Goal: Information Seeking & Learning: Check status

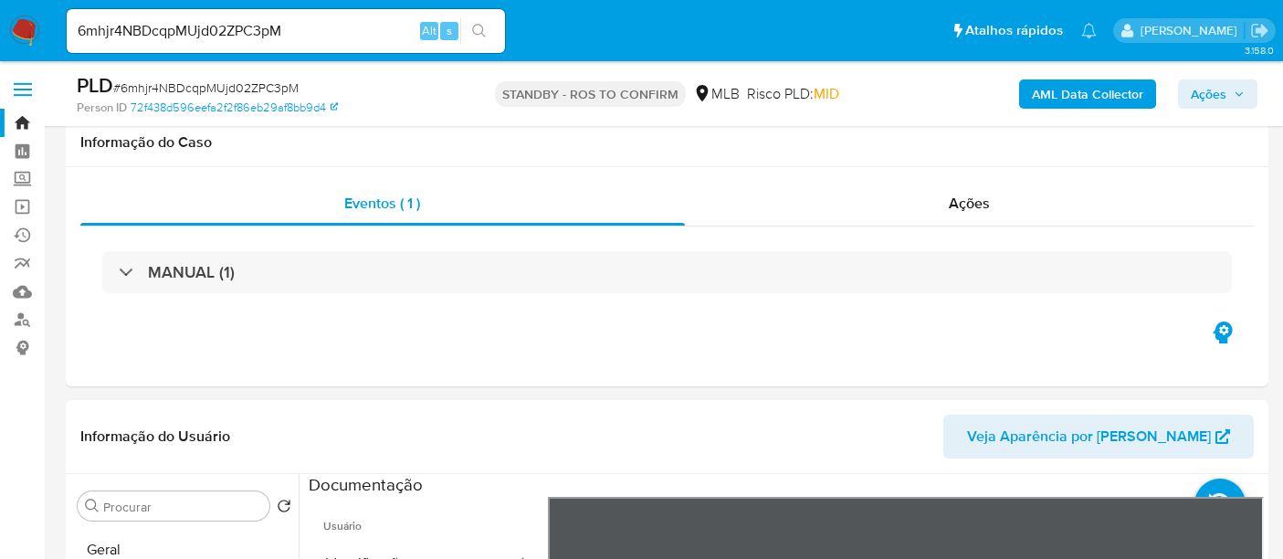
select select "10"
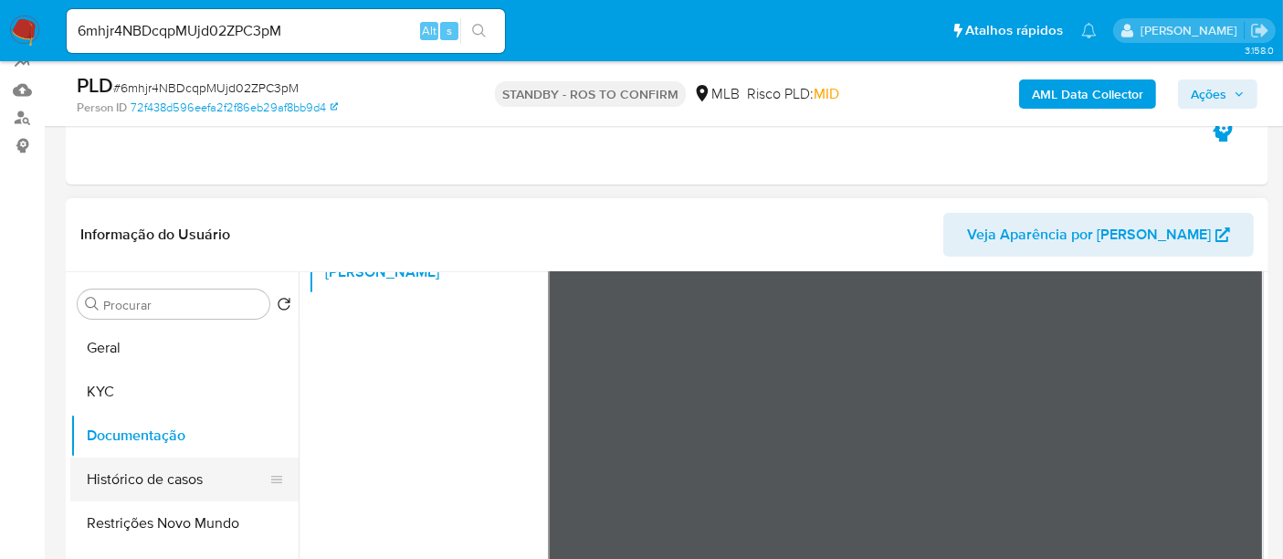
scroll to position [162, 0]
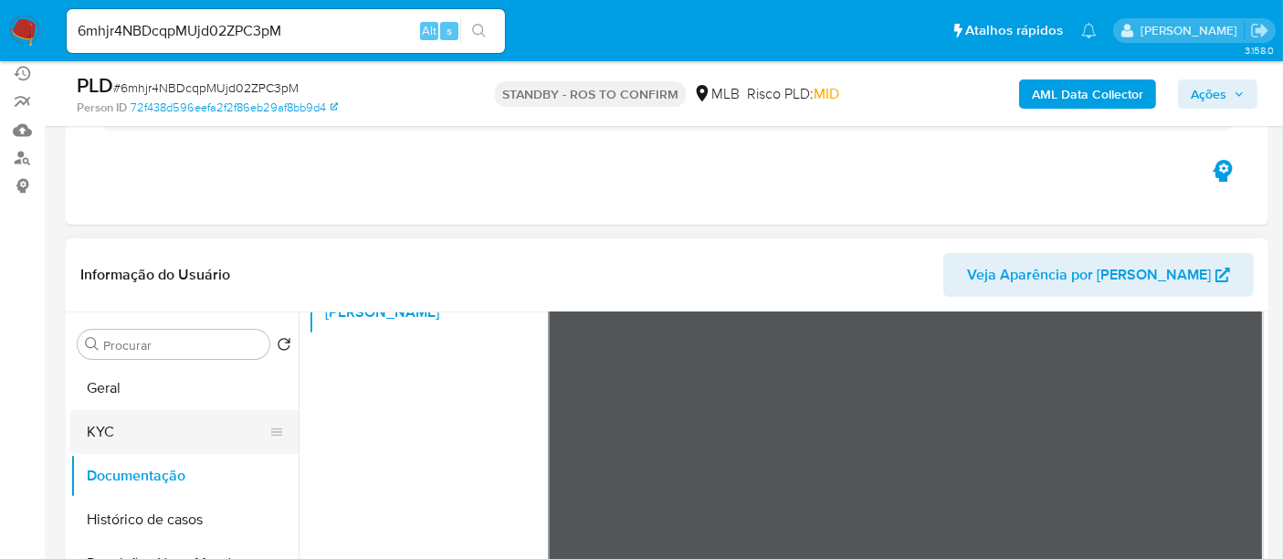
click at [120, 441] on button "KYC" at bounding box center [177, 432] width 214 height 44
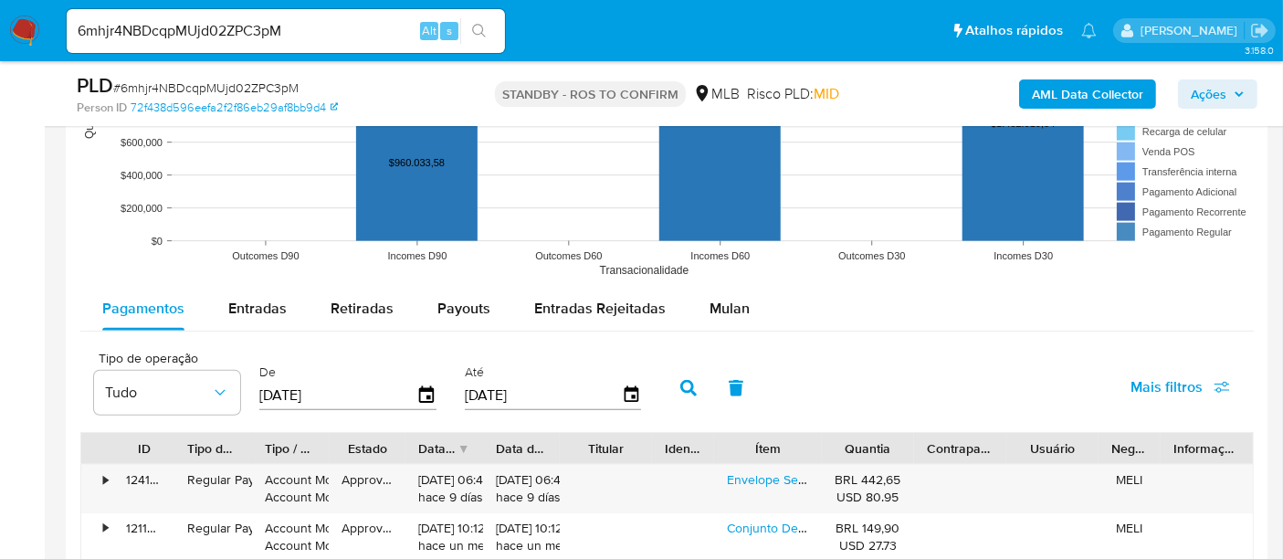
scroll to position [1786, 0]
click at [265, 314] on span "Entradas" at bounding box center [257, 307] width 58 height 21
select select "10"
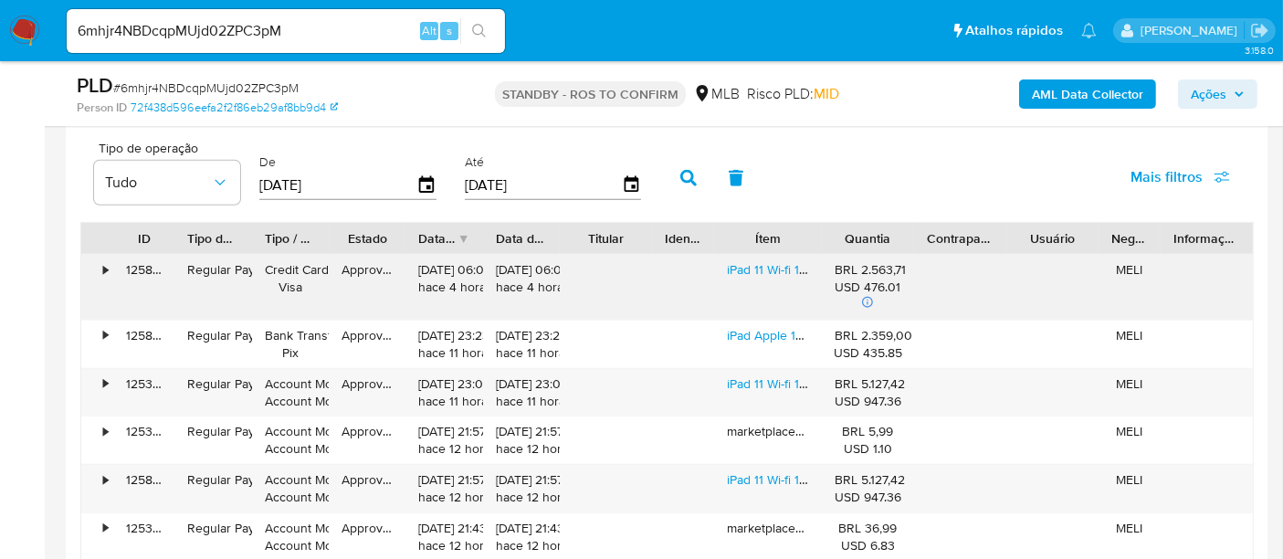
scroll to position [2024, 0]
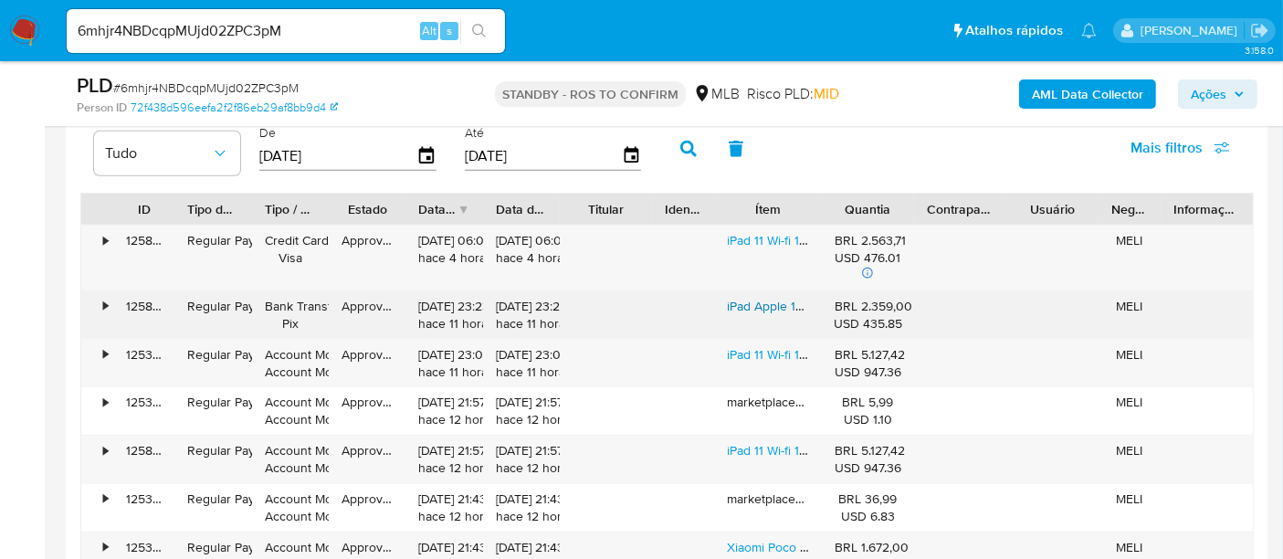
click at [748, 300] on link "iPad Apple 10th Generation [DATE] A2696 10.9 64gb Prata" at bounding box center [890, 306] width 326 height 18
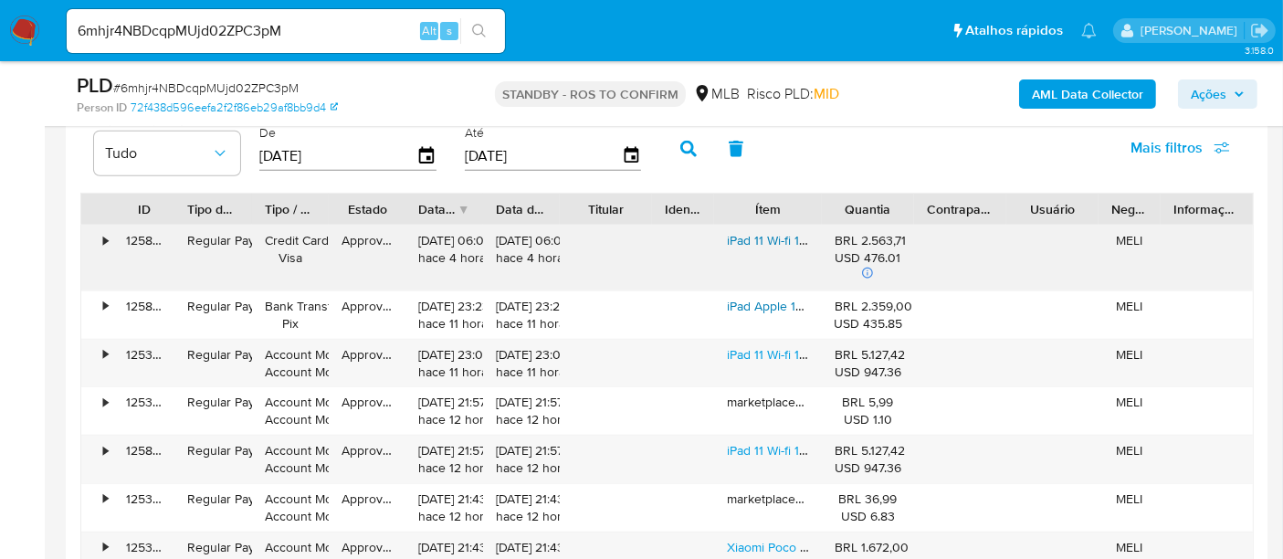
click at [764, 237] on link "iPad 11 Wi-fi 128gb Prateado" at bounding box center [804, 240] width 155 height 18
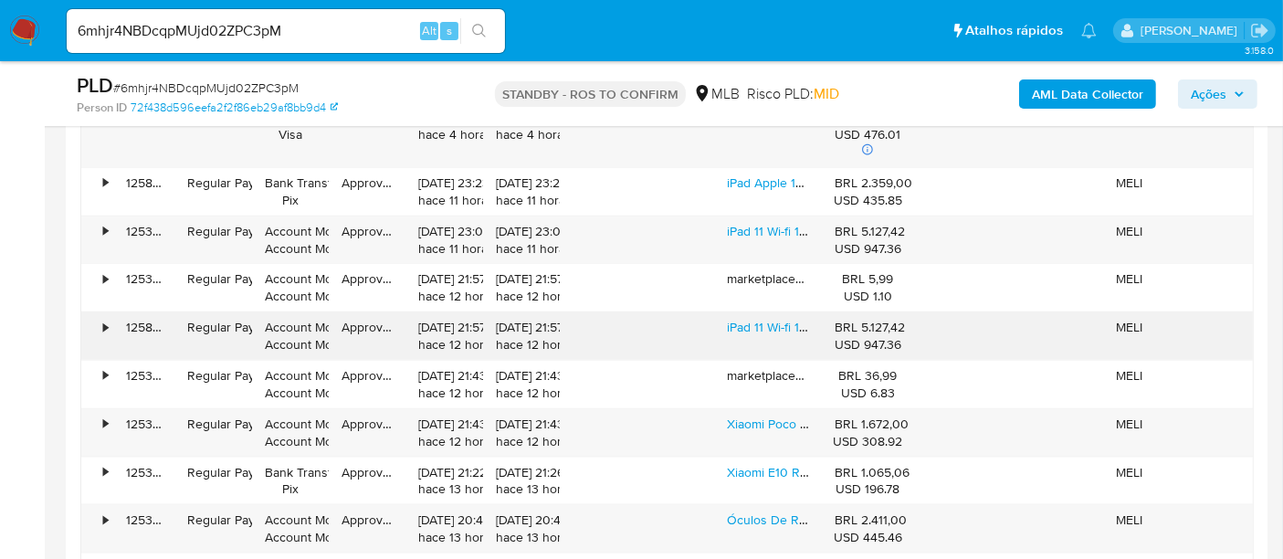
scroll to position [2430, 0]
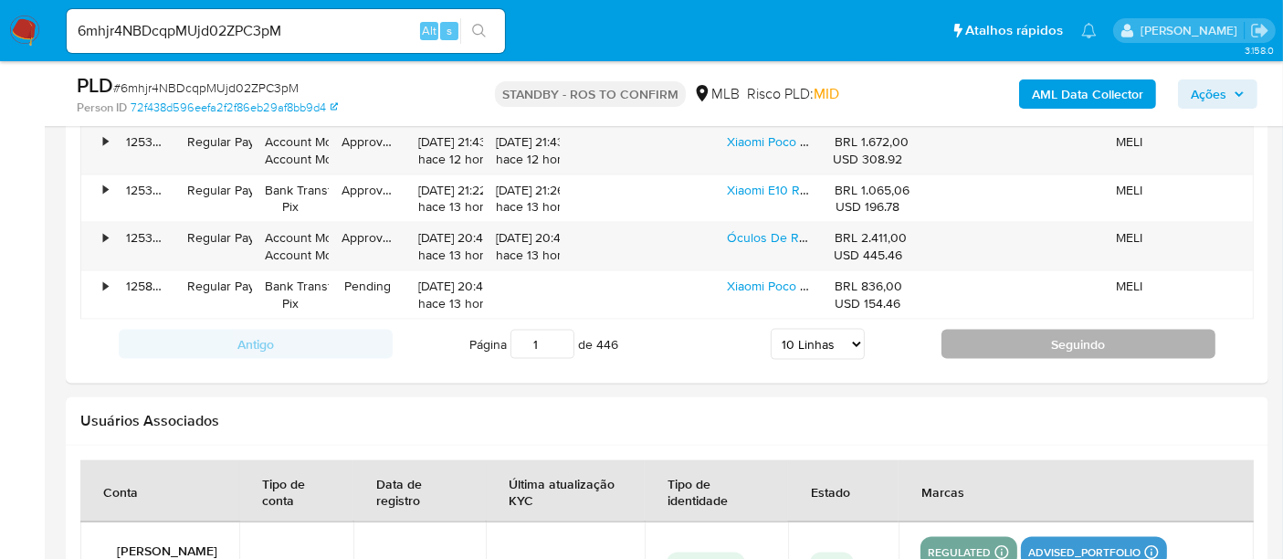
click at [1114, 332] on button "Seguindo" at bounding box center [1079, 344] width 274 height 29
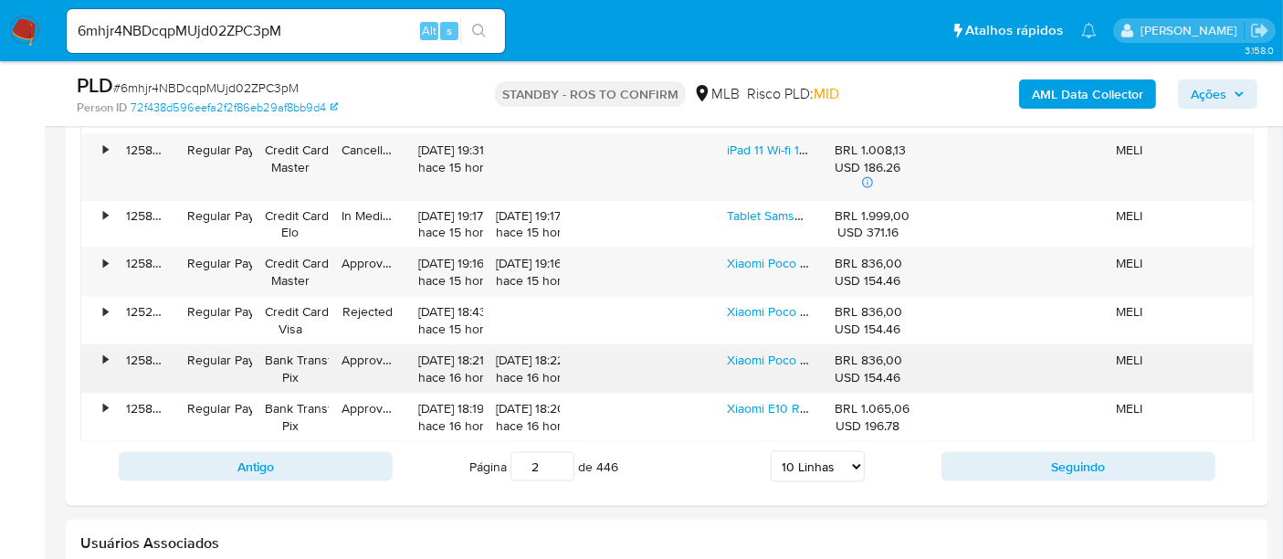
scroll to position [2227, 0]
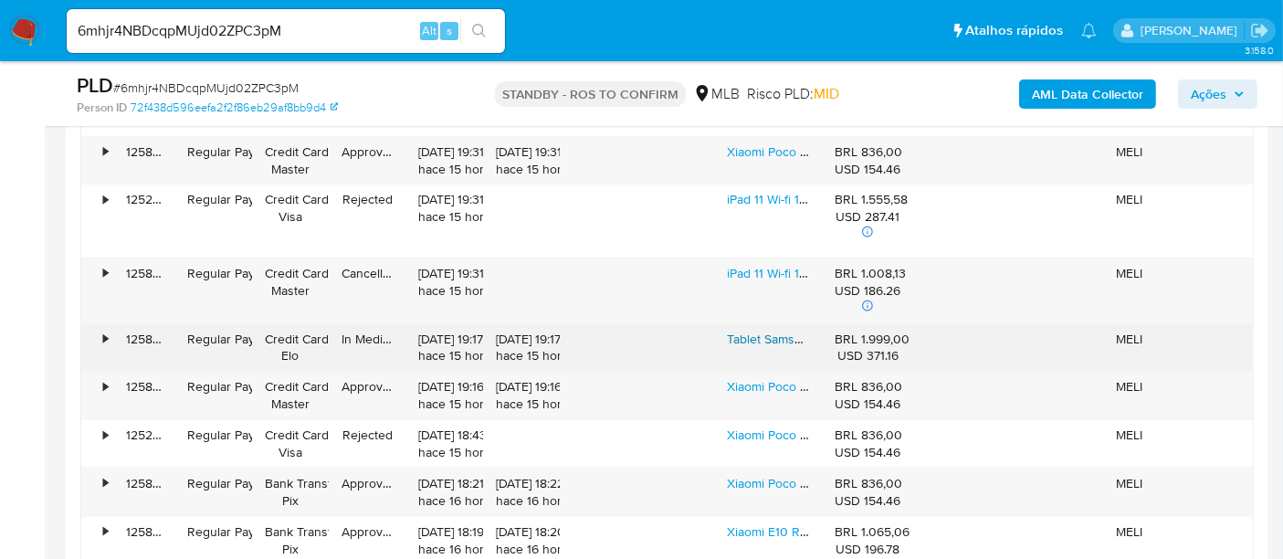
click at [775, 339] on link "Tablet Samsung Galaxy Tab S6 Lite (2024) 64gb 4gb Ram Wifi Cor Rosa" at bounding box center [928, 339] width 402 height 18
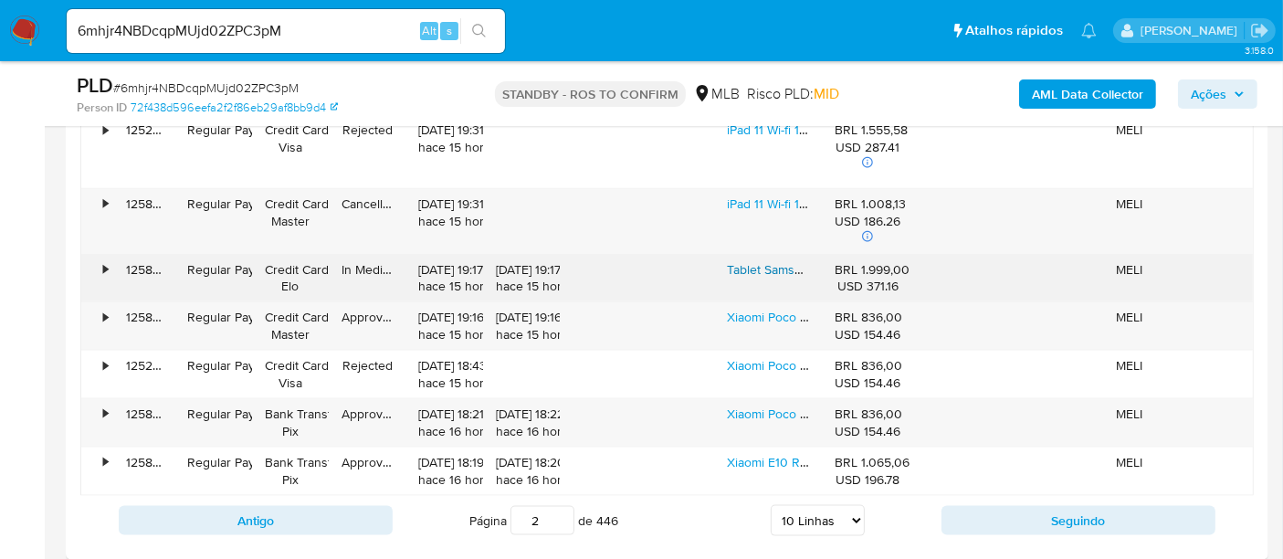
scroll to position [2328, 0]
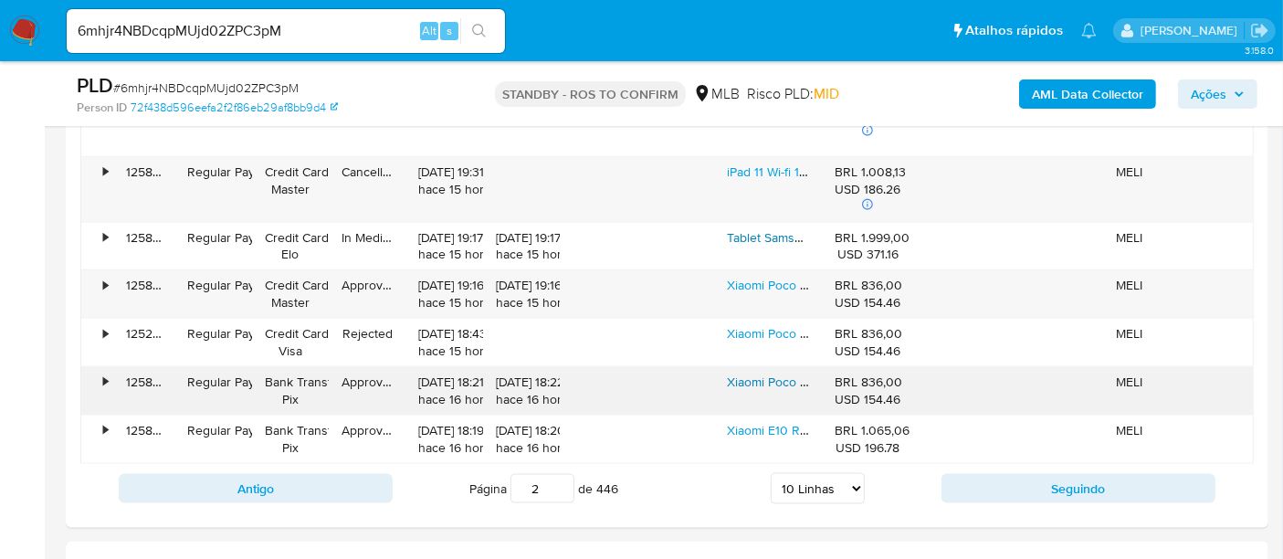
click at [774, 376] on link "Xiaomi Poco C75 Dual Sim 256 Gb 8 Gb Ram Preto" at bounding box center [870, 382] width 287 height 18
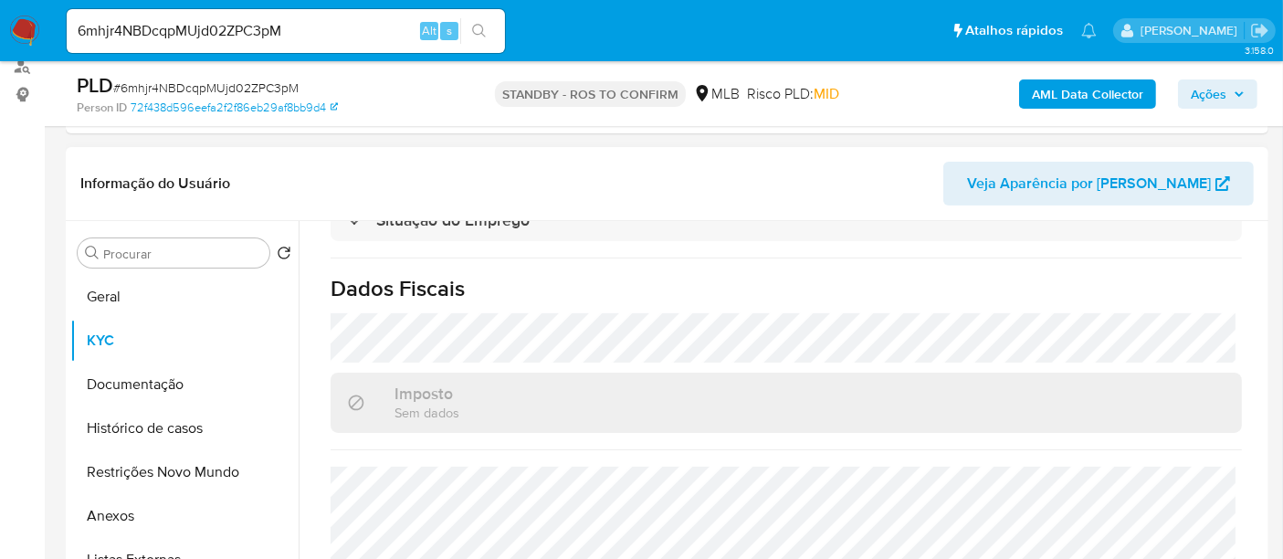
scroll to position [304, 0]
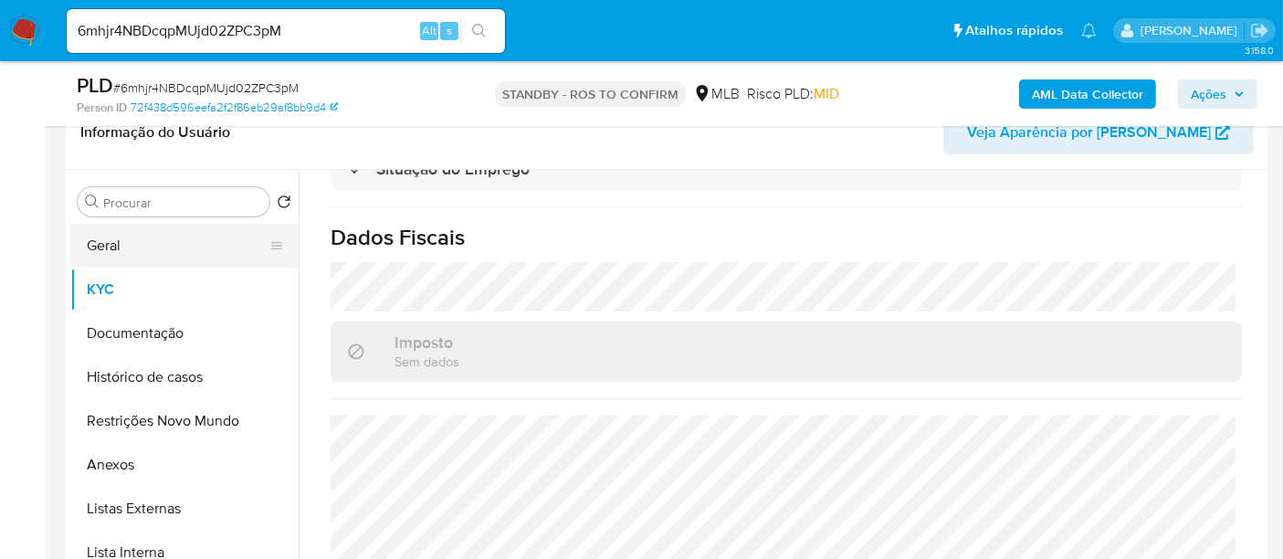
drag, startPoint x: 101, startPoint y: 241, endPoint x: 214, endPoint y: 258, distance: 113.7
click at [102, 241] on button "Geral" at bounding box center [177, 246] width 214 height 44
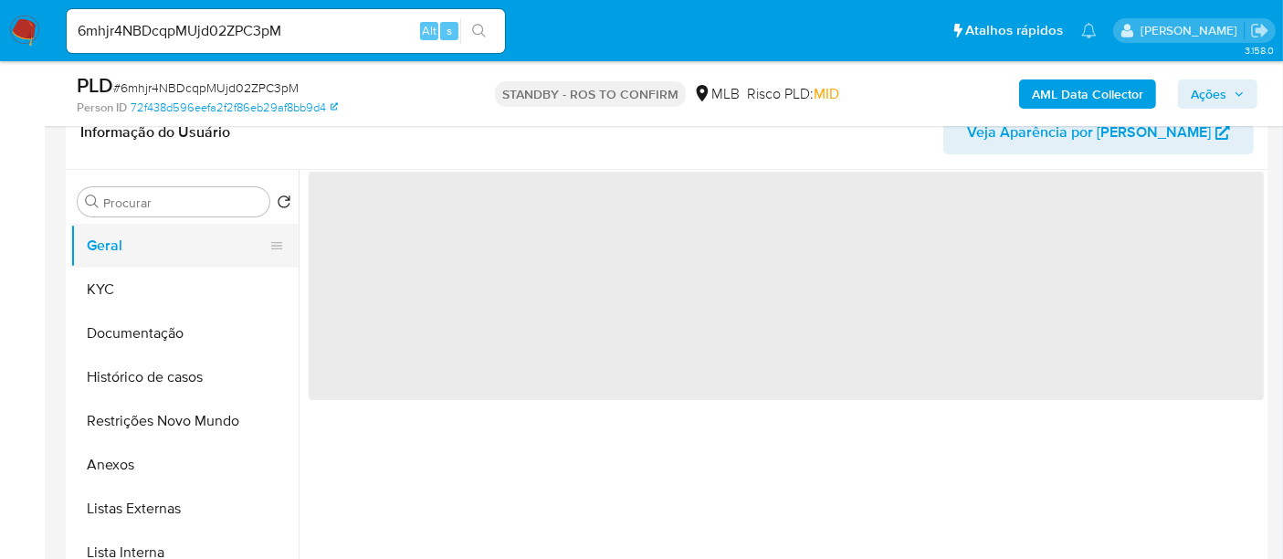
scroll to position [0, 0]
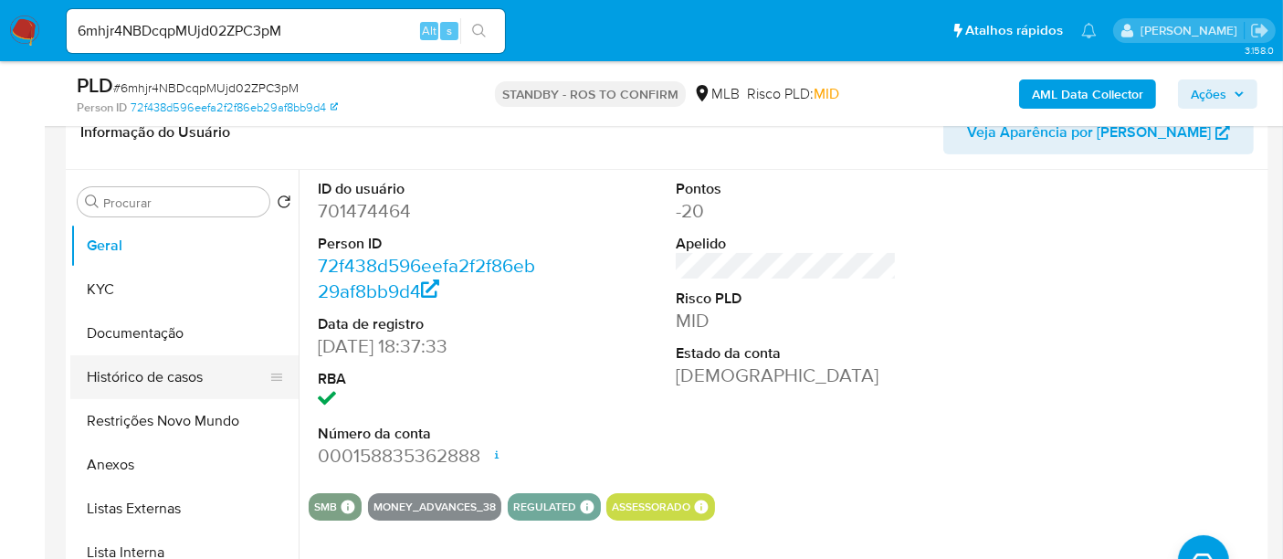
click at [114, 359] on button "Histórico de casos" at bounding box center [177, 377] width 214 height 44
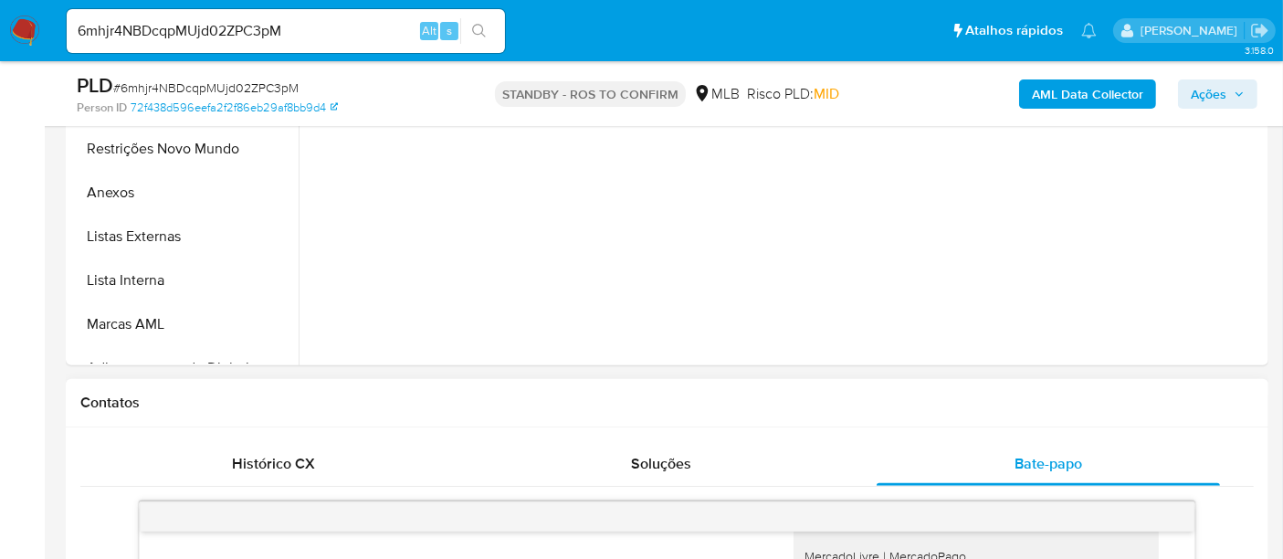
scroll to position [608, 0]
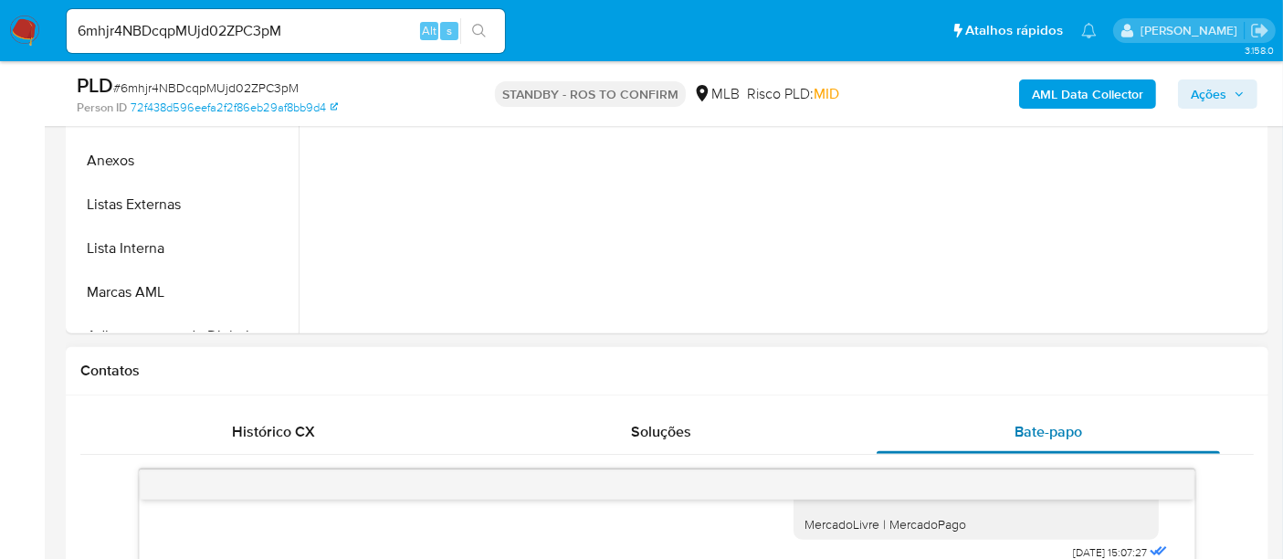
drag, startPoint x: 908, startPoint y: 449, endPoint x: 1009, endPoint y: 444, distance: 101.5
click at [1009, 444] on div "Bate-papo" at bounding box center [1048, 432] width 343 height 44
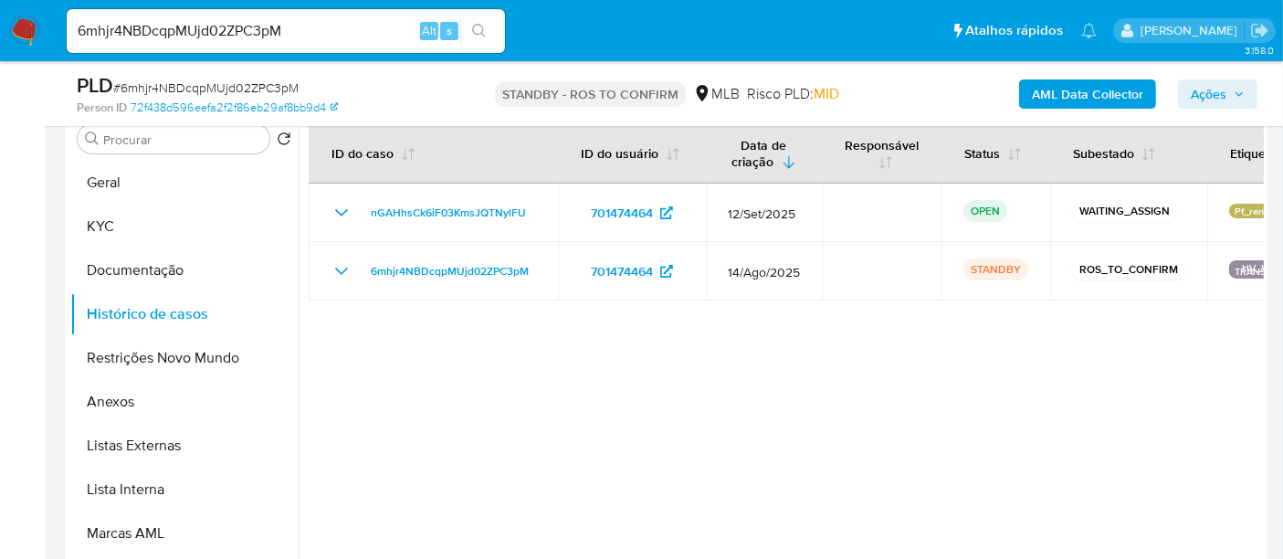
scroll to position [329, 0]
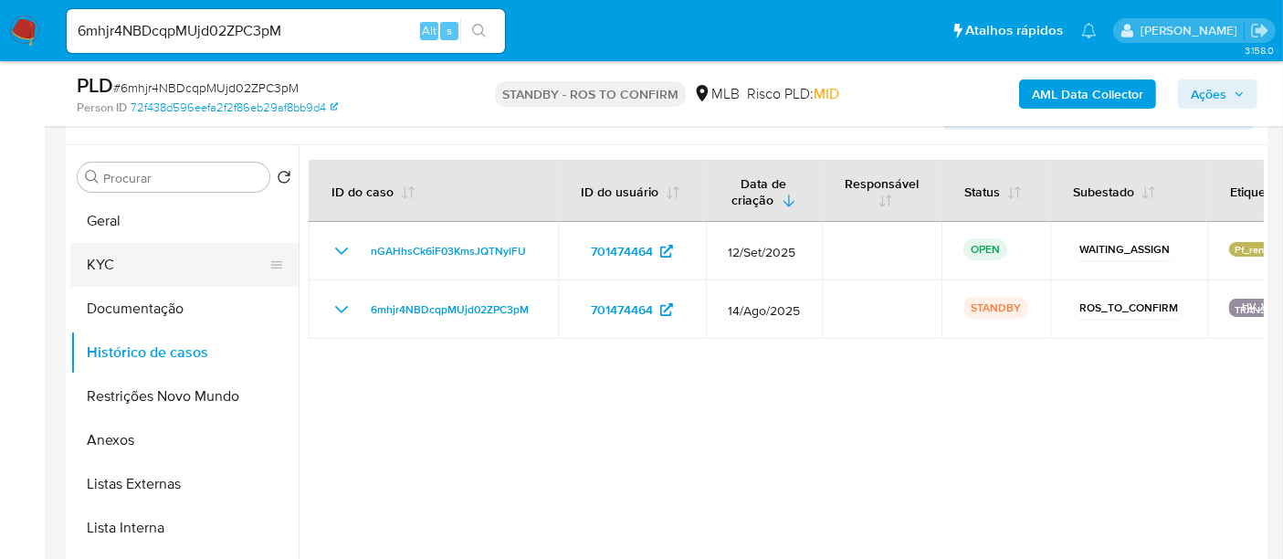
click at [201, 267] on button "KYC" at bounding box center [177, 265] width 214 height 44
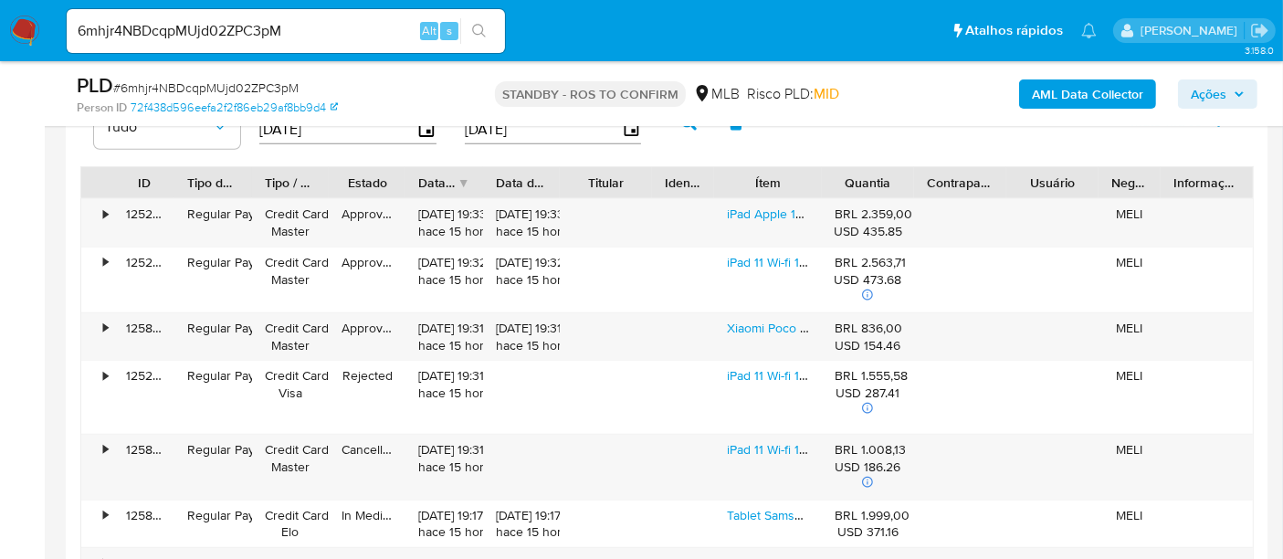
scroll to position [2054, 0]
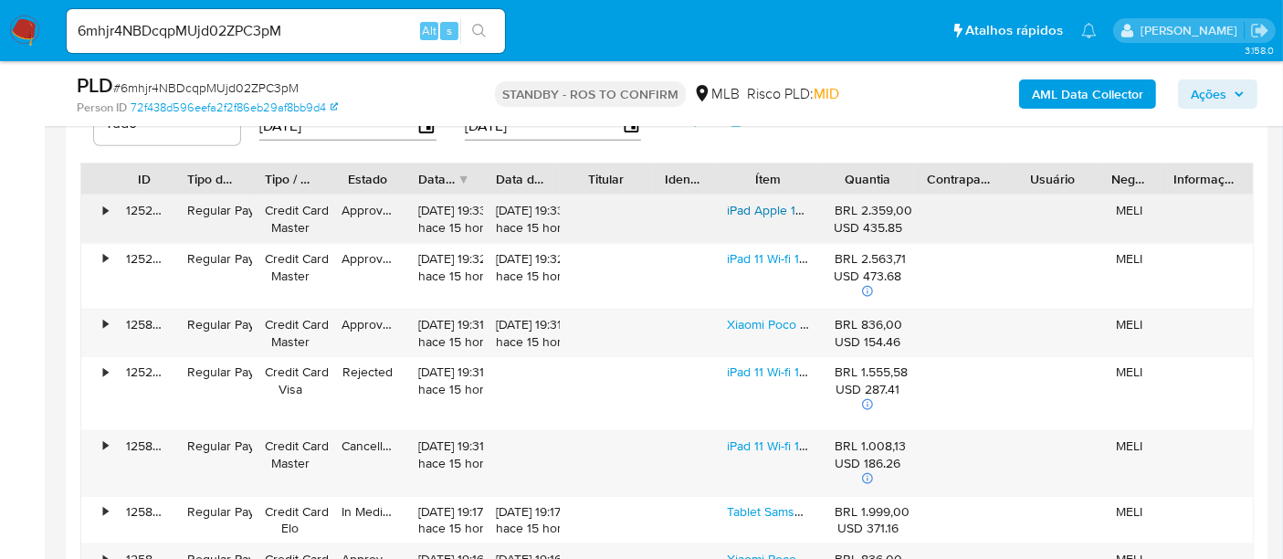
click at [751, 212] on link "iPad Apple 10th Generation [DATE] A2696 10.9 64gb Prata" at bounding box center [890, 210] width 326 height 18
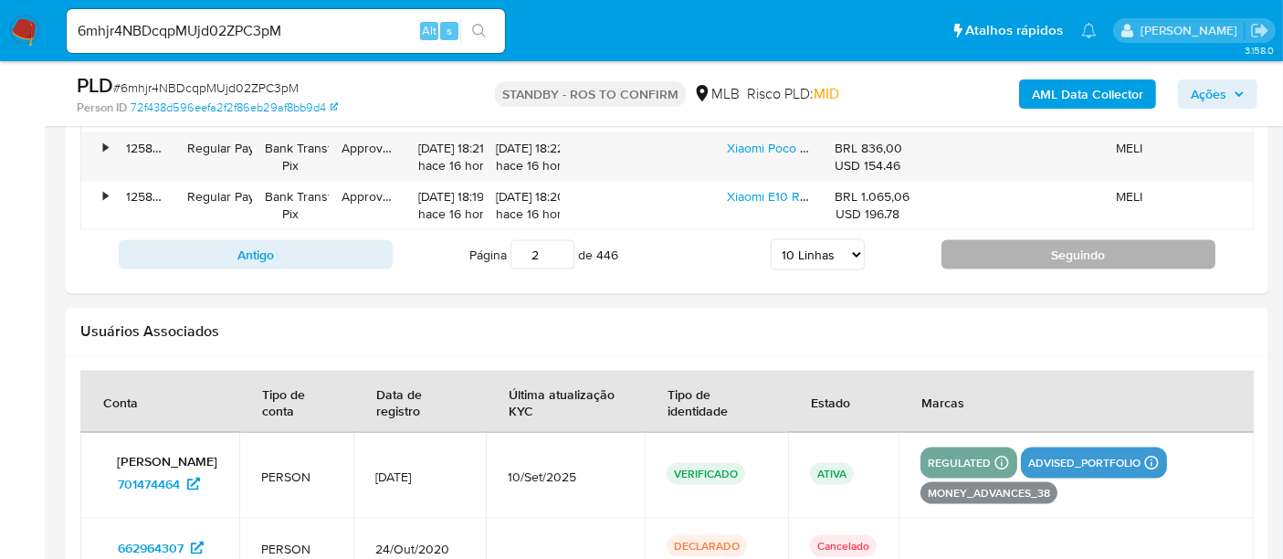
click at [1068, 245] on button "Seguindo" at bounding box center [1079, 254] width 274 height 29
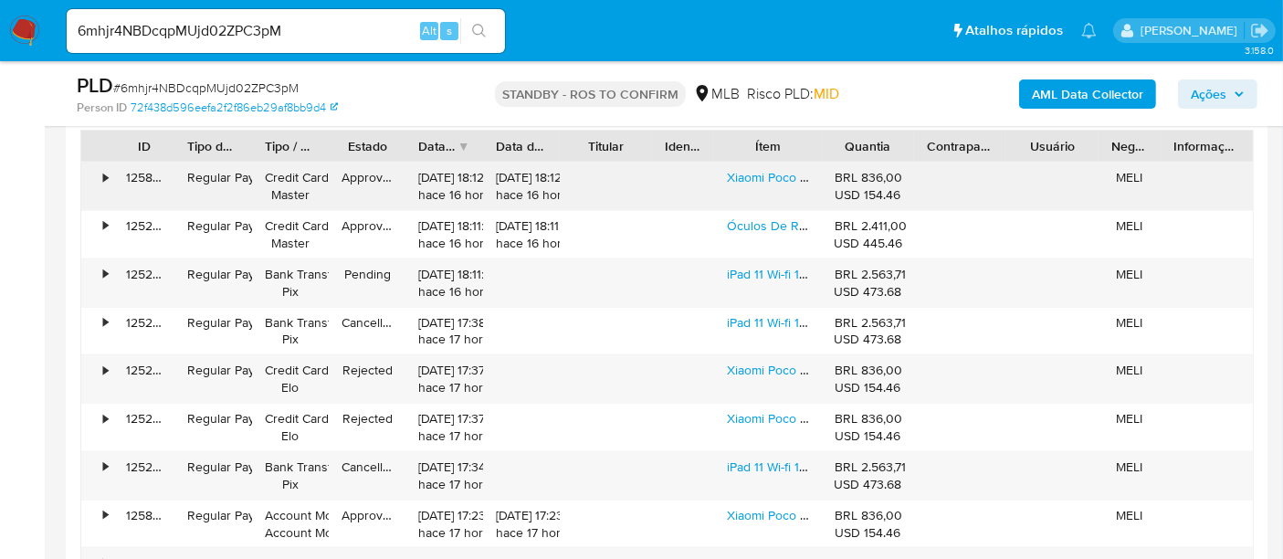
scroll to position [1999, 0]
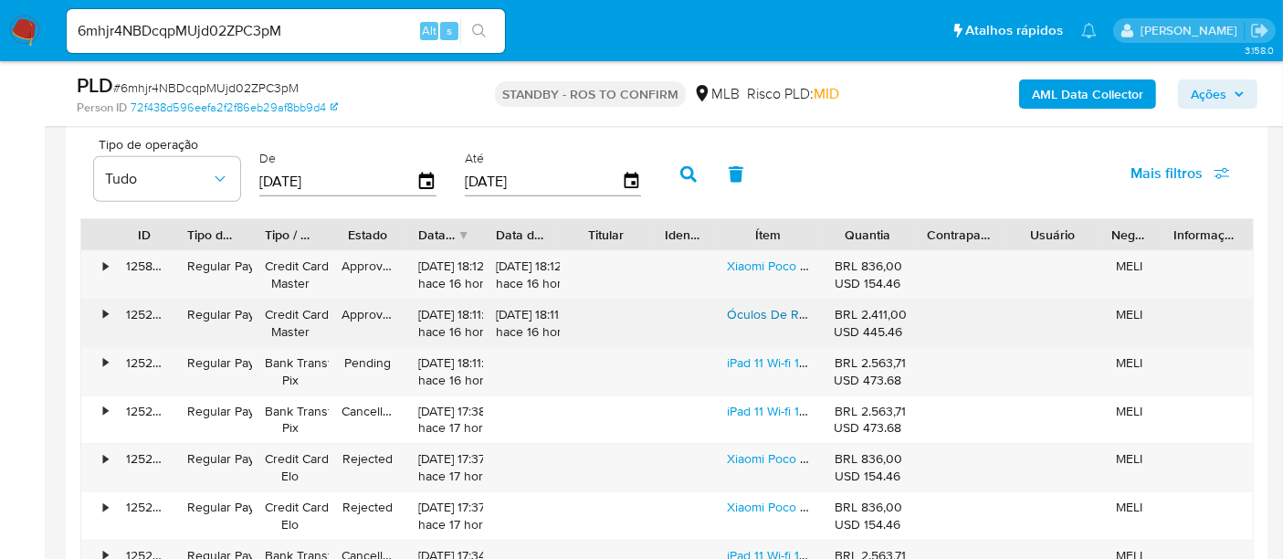
click at [762, 309] on link "Óculos De Realidade Virtual Meta Quest 3s 128gb Branco" at bounding box center [890, 314] width 327 height 18
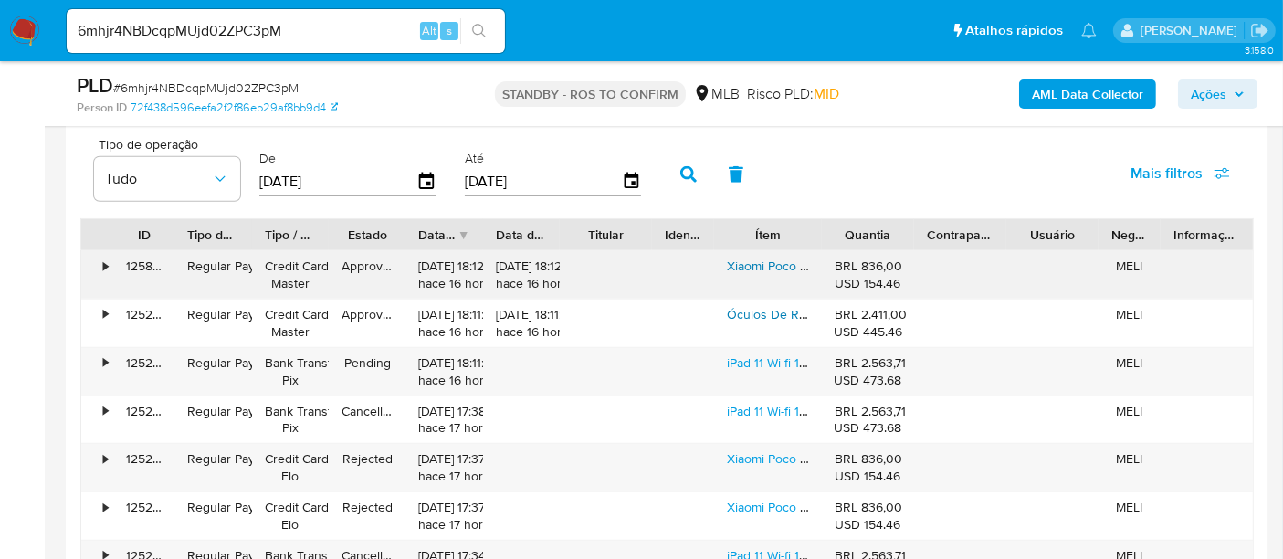
click at [770, 259] on link "Xiaomi Poco C75 Dual Sim 256 Gb 8 Gb Ram Preto" at bounding box center [870, 266] width 287 height 18
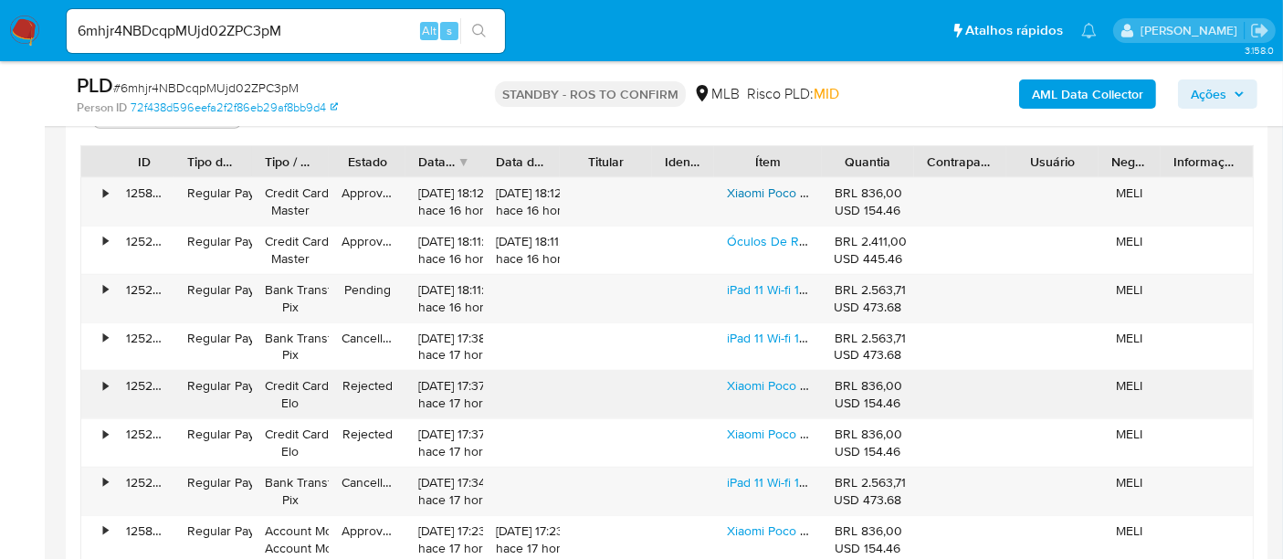
scroll to position [2201, 0]
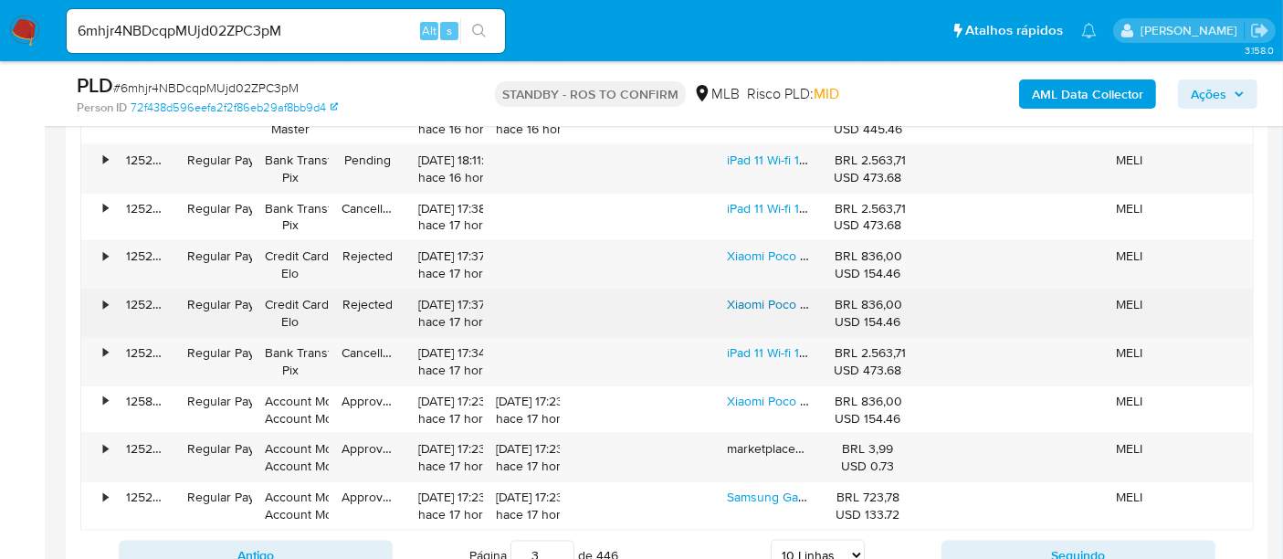
click at [754, 302] on link "Xiaomi Poco C75 Dual Sim 256 Gb 8 Gb Ram Preto" at bounding box center [870, 304] width 287 height 18
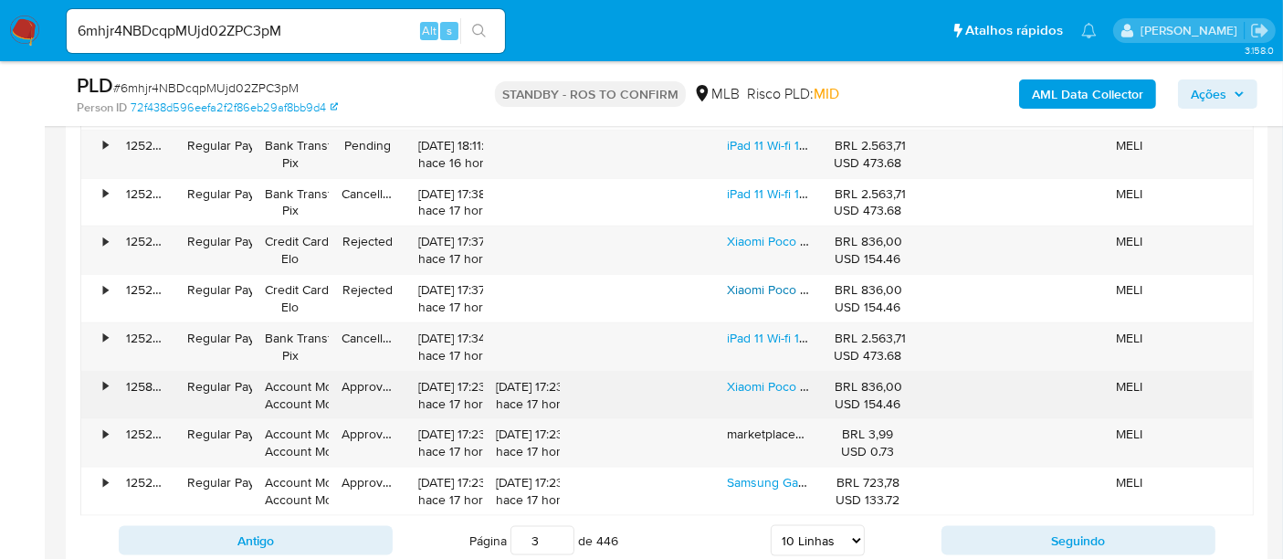
scroll to position [2404, 0]
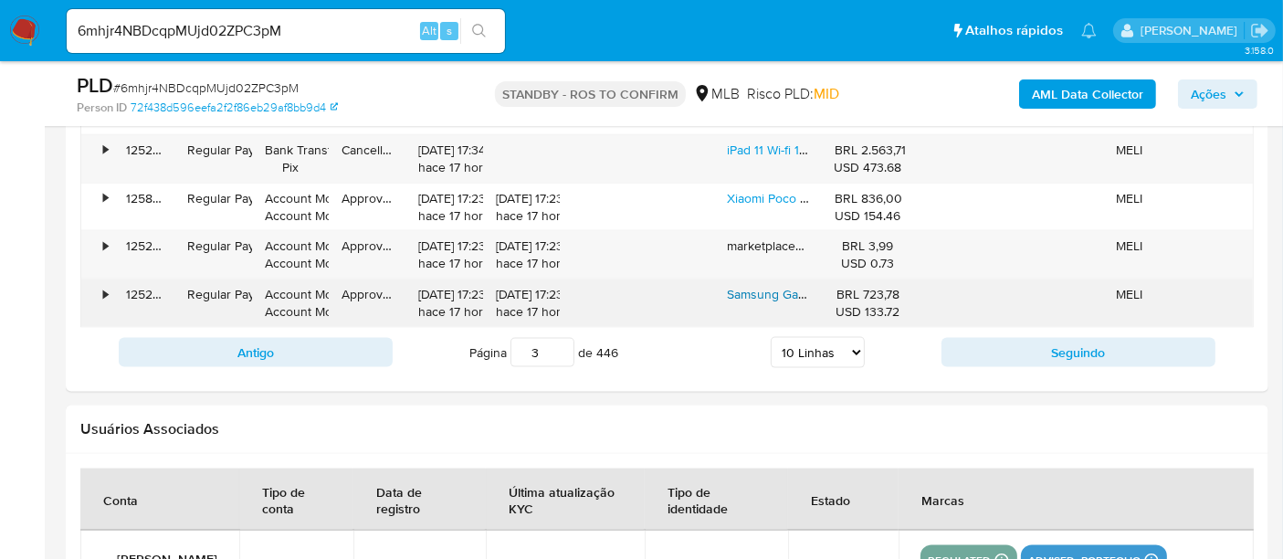
click at [775, 291] on link "Samsung Galaxy Tab A9 Graphite 64gb 4gb Ram Cor Cinza" at bounding box center [893, 294] width 333 height 18
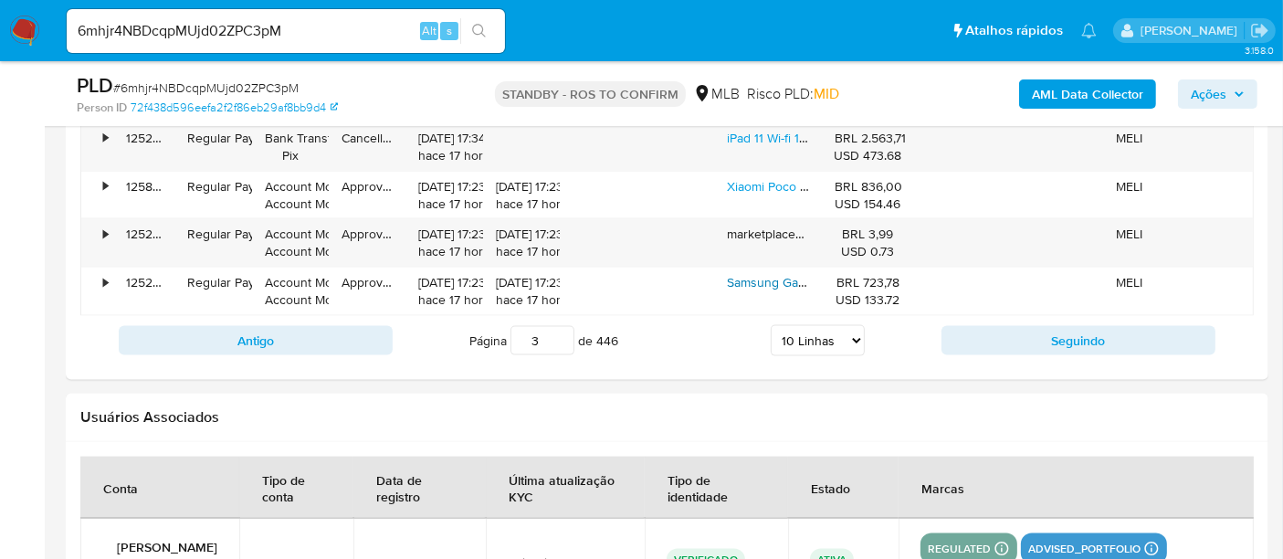
scroll to position [2506, 0]
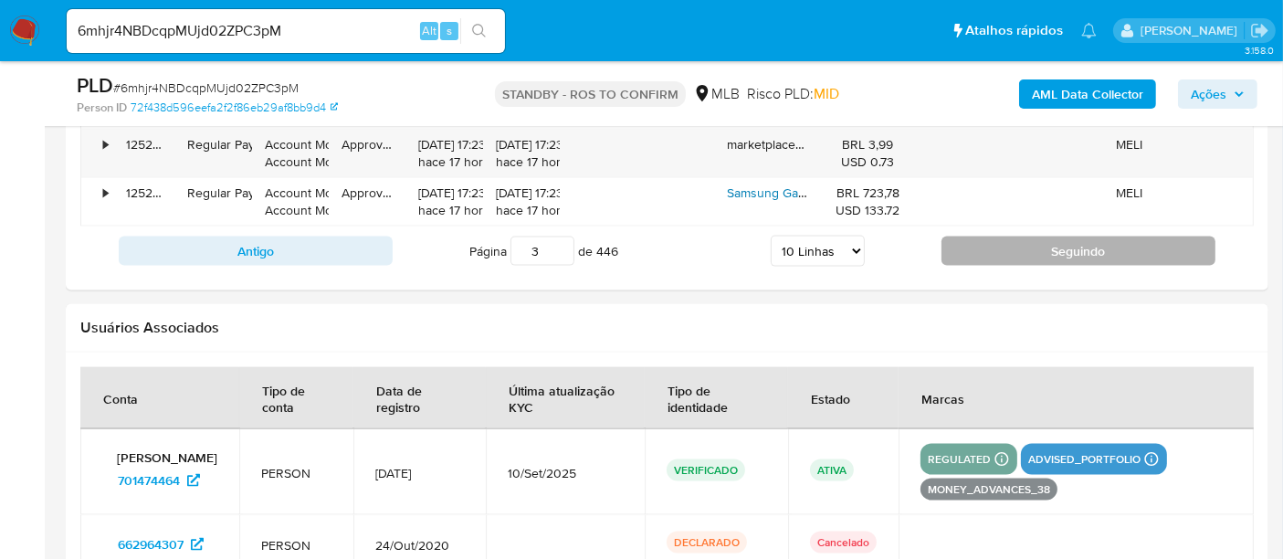
click at [1113, 238] on button "Seguindo" at bounding box center [1079, 251] width 274 height 29
type input "4"
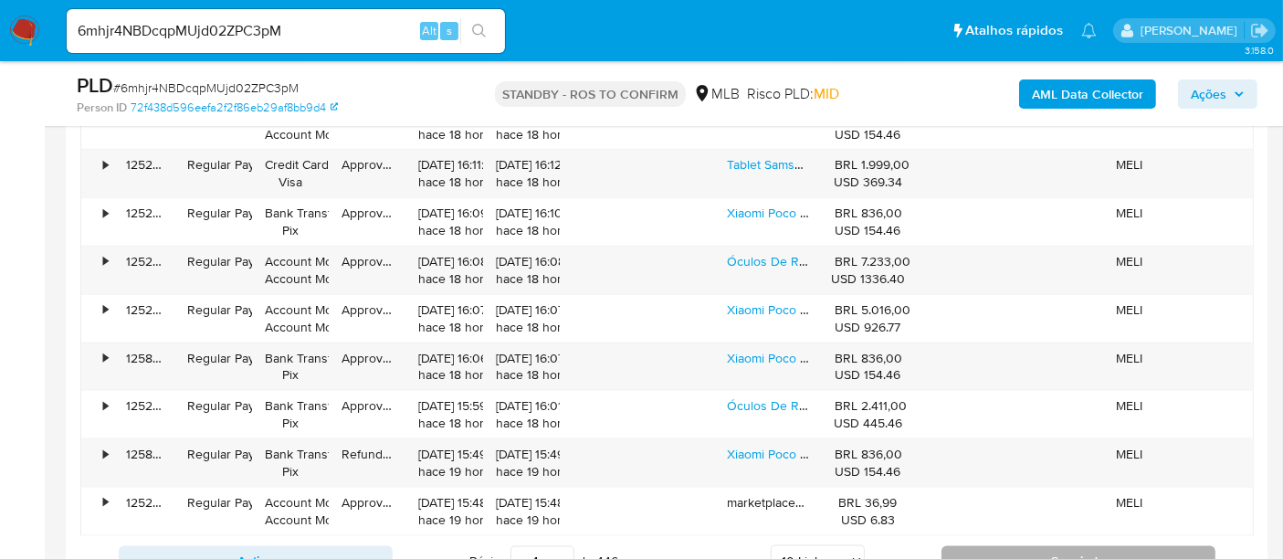
scroll to position [2201, 0]
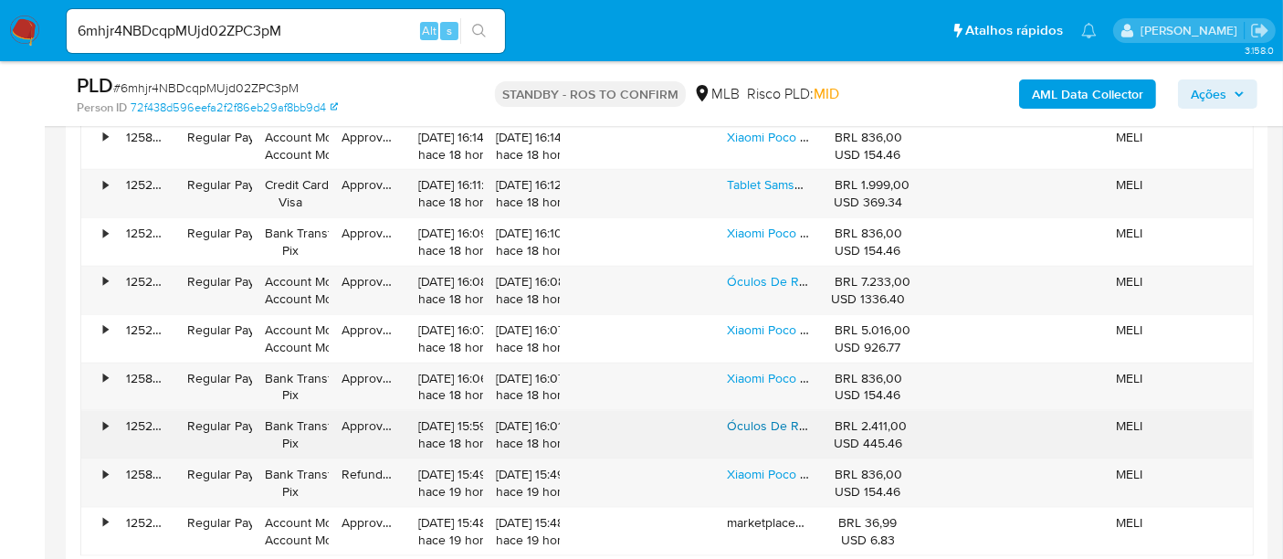
click at [769, 424] on link "Óculos De Realidade Virtual Meta Quest 3s 128gb Branco" at bounding box center [890, 426] width 327 height 18
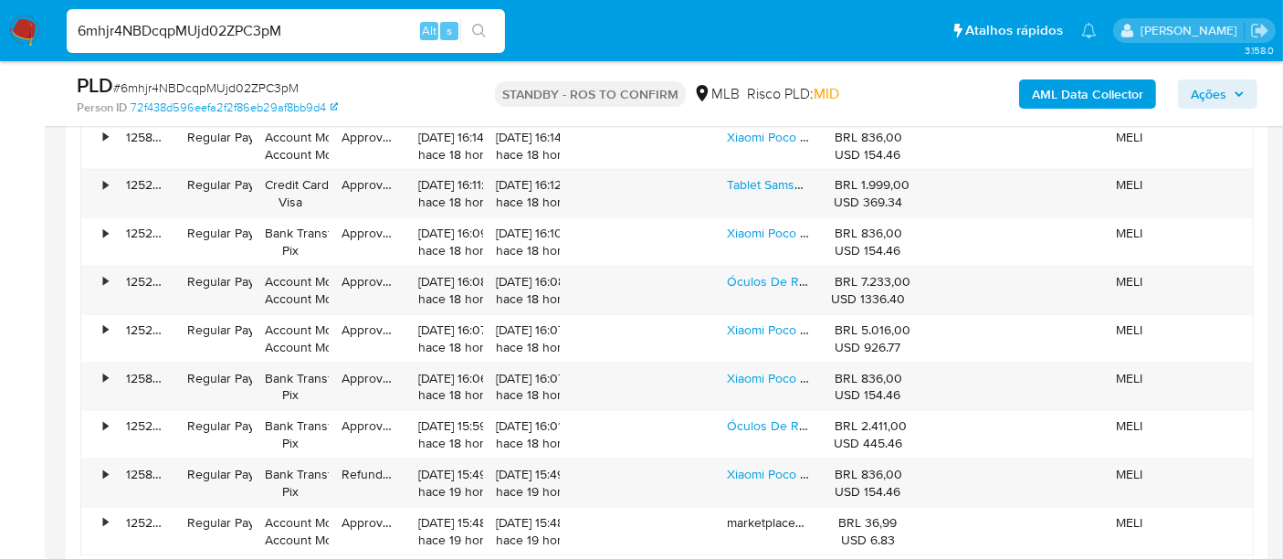
drag, startPoint x: 312, startPoint y: 32, endPoint x: 0, endPoint y: 28, distance: 312.4
click at [0, 28] on nav "Pausado Ver notificaciones 6mhjr4NBDcqpMUjd02ZPC3pM Alt s Atalhos rápidos Presi…" at bounding box center [641, 30] width 1283 height 61
paste input "Oce8U9b7d4KLXsKT6YjInTZD"
type input "Oce8U9b7d4KLXsKT6YjInTZD"
click at [475, 32] on icon "search-icon" at bounding box center [479, 31] width 14 height 14
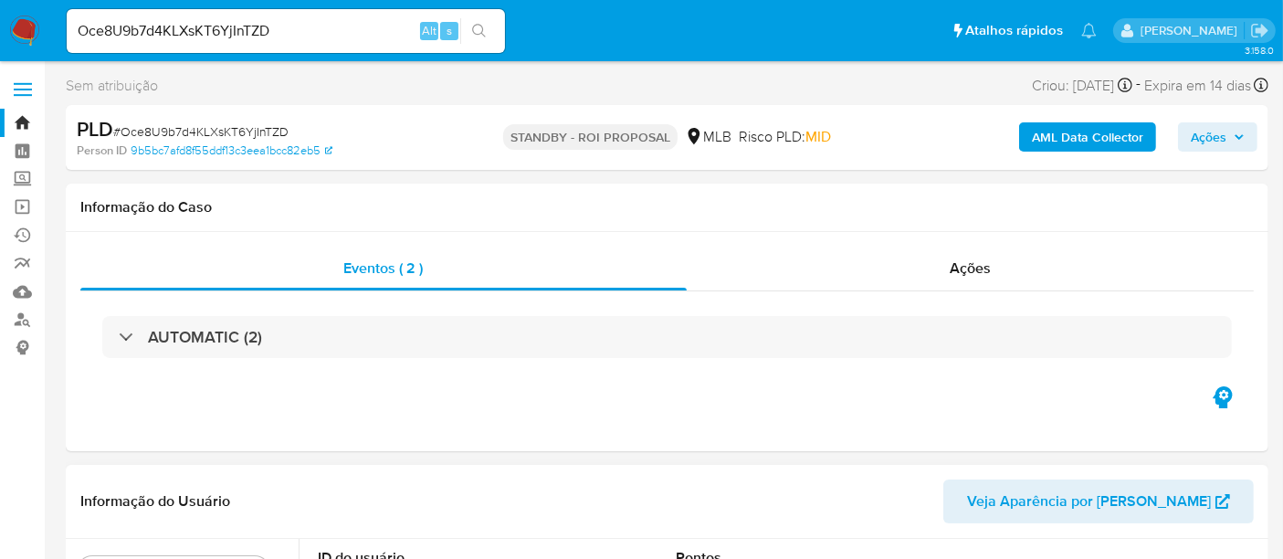
select select "10"
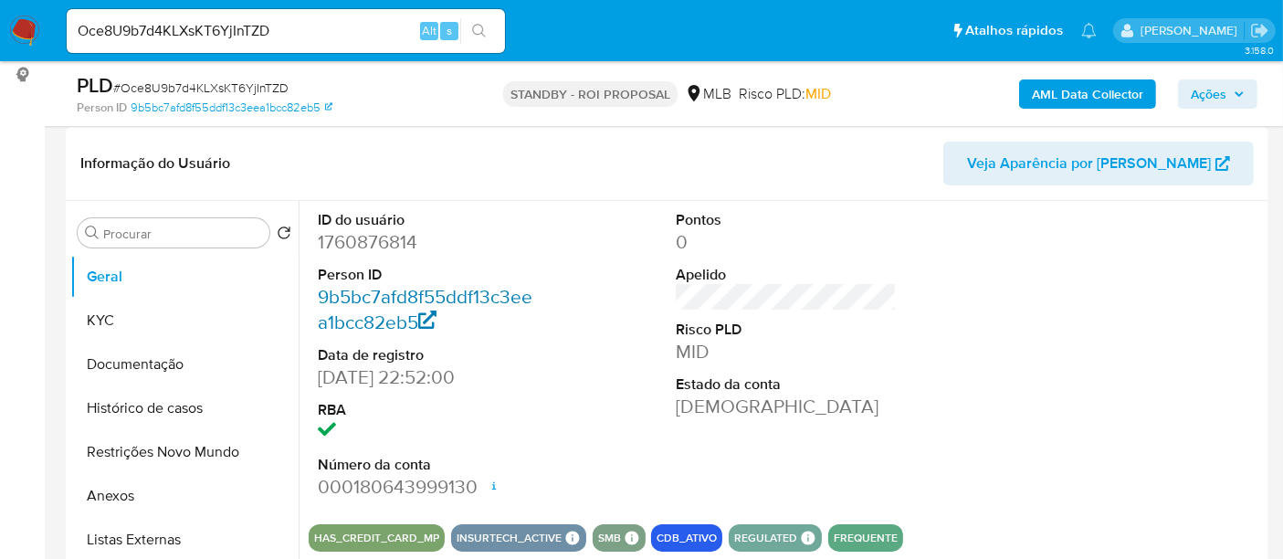
scroll to position [304, 0]
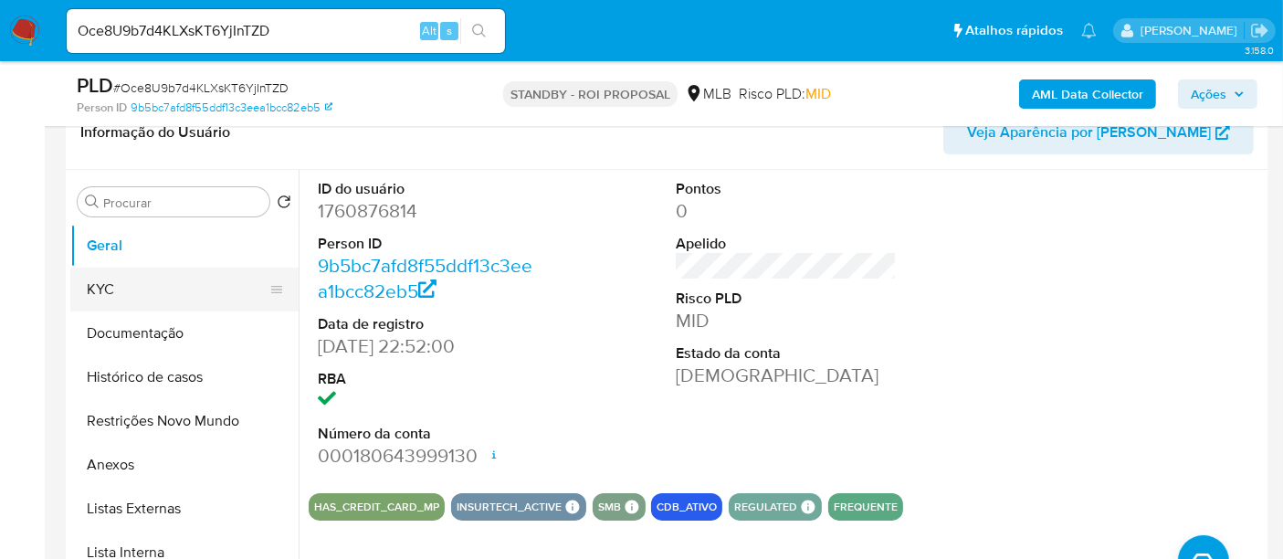
click at [107, 290] on button "KYC" at bounding box center [177, 290] width 214 height 44
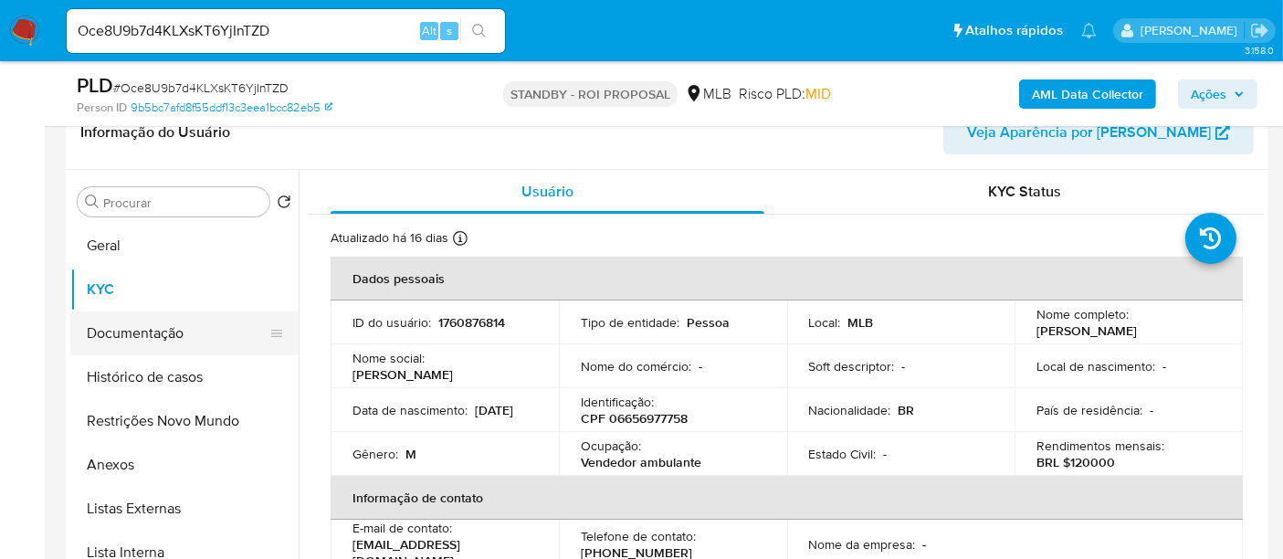
drag, startPoint x: 150, startPoint y: 323, endPoint x: 244, endPoint y: 332, distance: 94.5
click at [150, 323] on button "Documentação" at bounding box center [177, 333] width 214 height 44
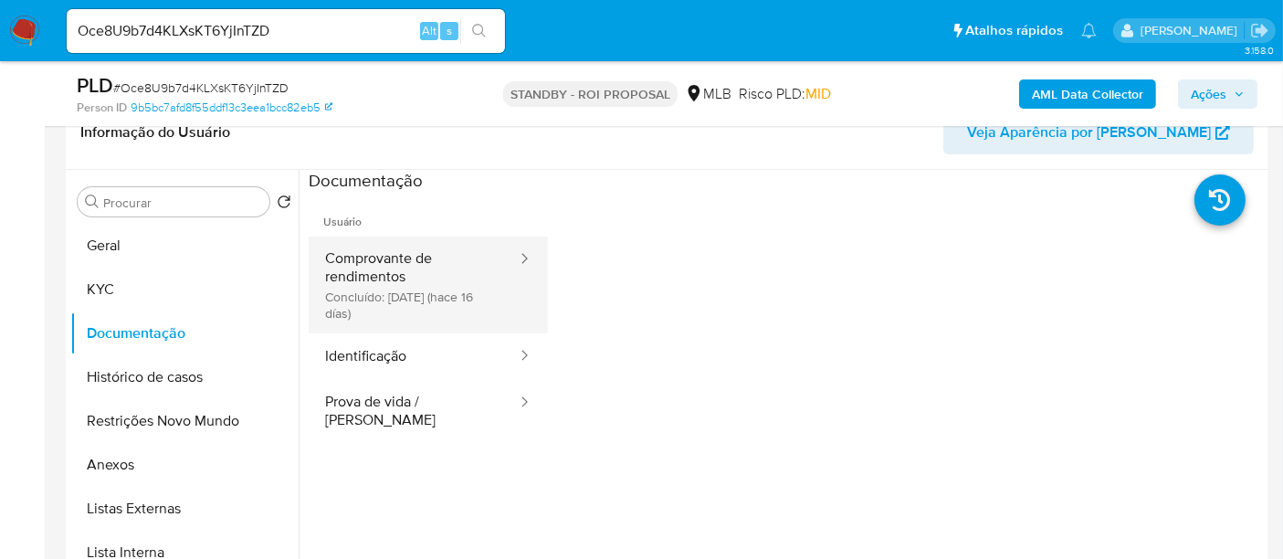
drag, startPoint x: 404, startPoint y: 253, endPoint x: 493, endPoint y: 283, distance: 94.5
click at [404, 252] on button "Comprovante de rendimentos Concluído: [DATE] (hace 16 días)" at bounding box center [414, 285] width 210 height 97
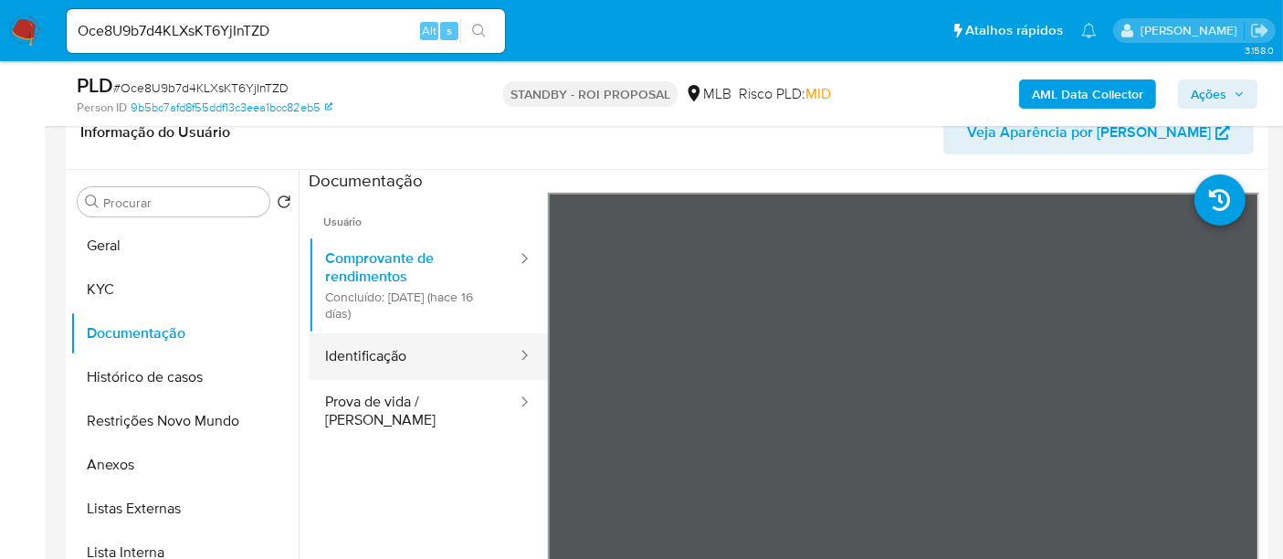
click at [396, 351] on button "Identificação" at bounding box center [414, 356] width 210 height 47
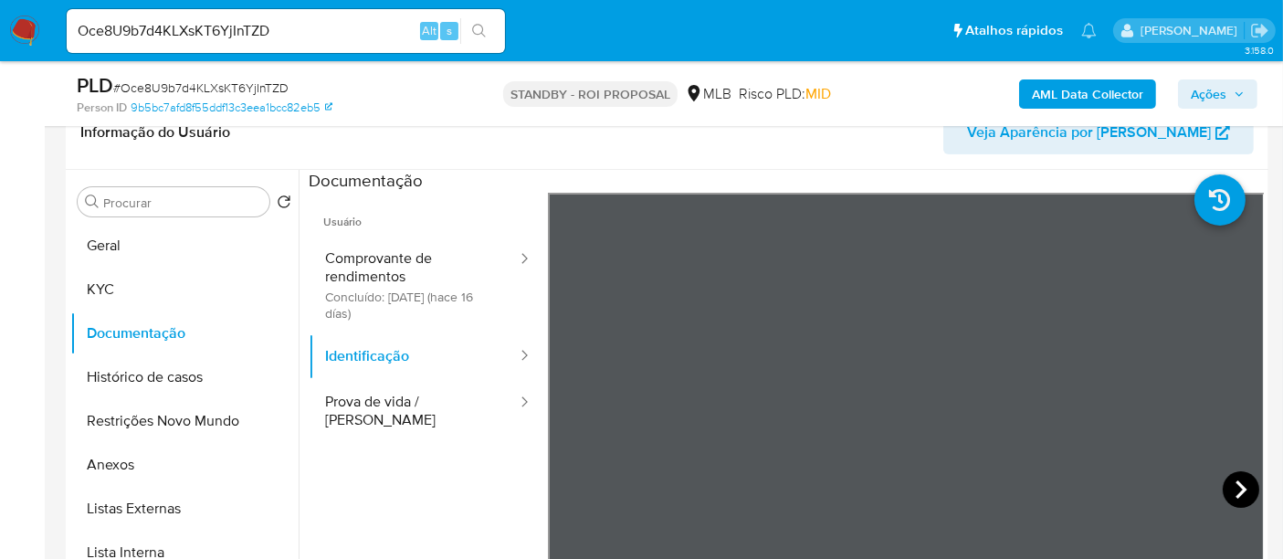
click at [1230, 478] on icon at bounding box center [1241, 489] width 37 height 37
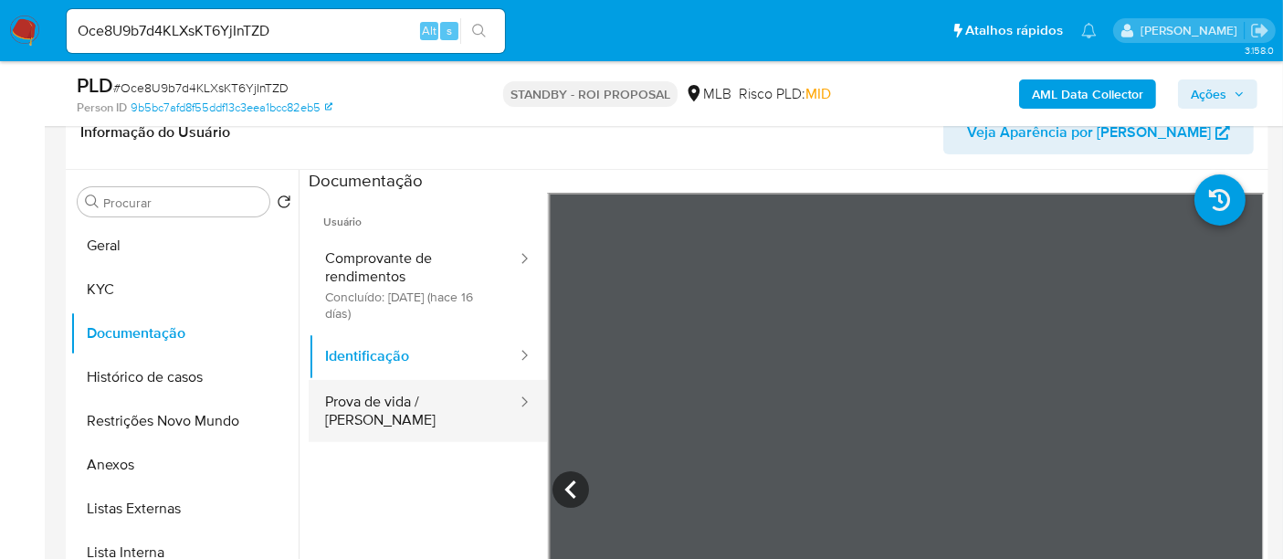
click at [381, 394] on button "Prova de vida / [PERSON_NAME]" at bounding box center [414, 411] width 210 height 62
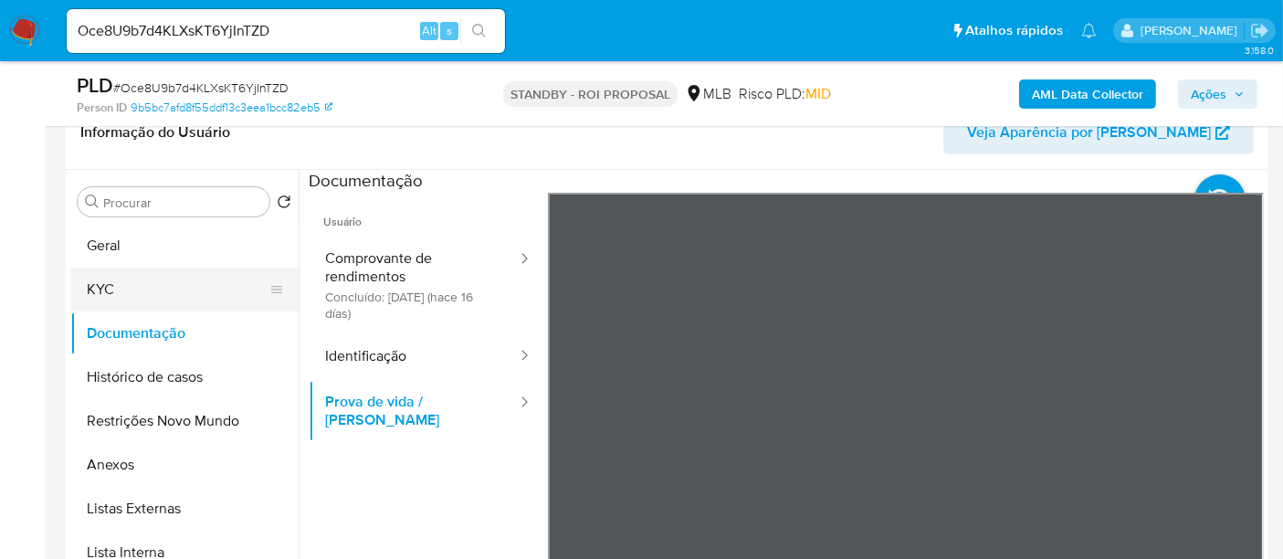
click at [105, 283] on button "KYC" at bounding box center [177, 290] width 214 height 44
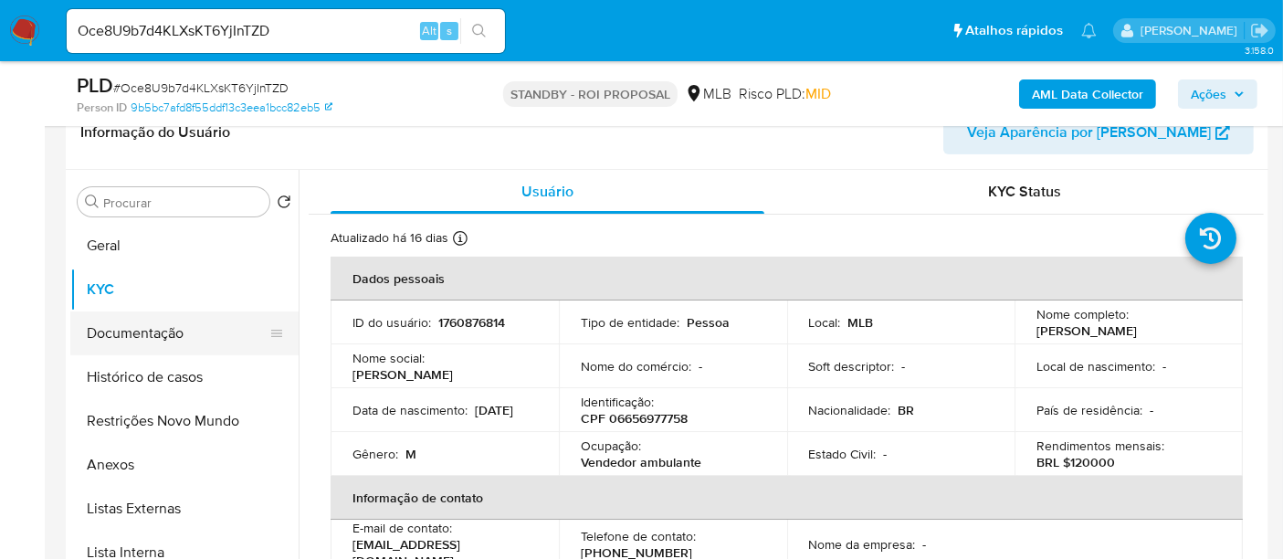
click at [162, 339] on button "Documentação" at bounding box center [177, 333] width 214 height 44
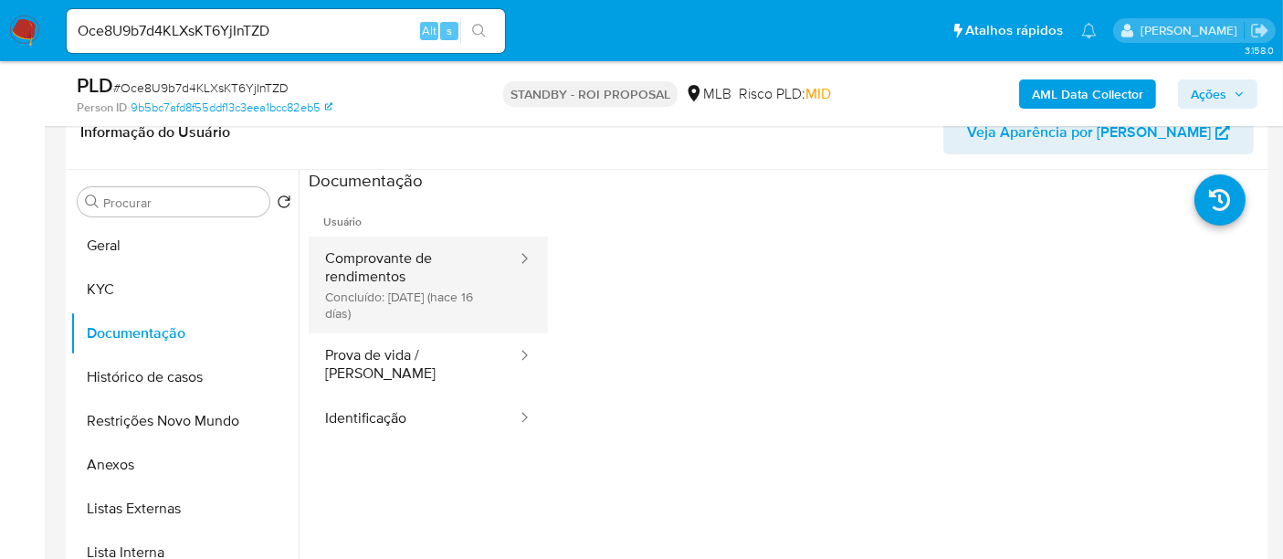
click at [375, 250] on button "Comprovante de rendimentos Concluído: [DATE] (hace 16 días)" at bounding box center [414, 285] width 210 height 97
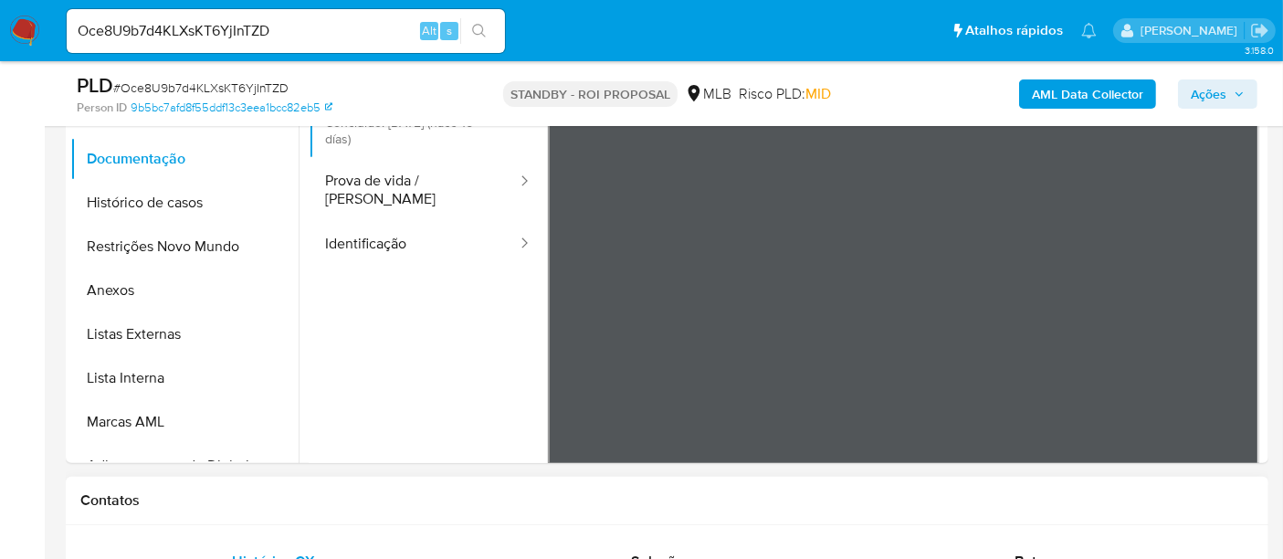
scroll to position [377, 0]
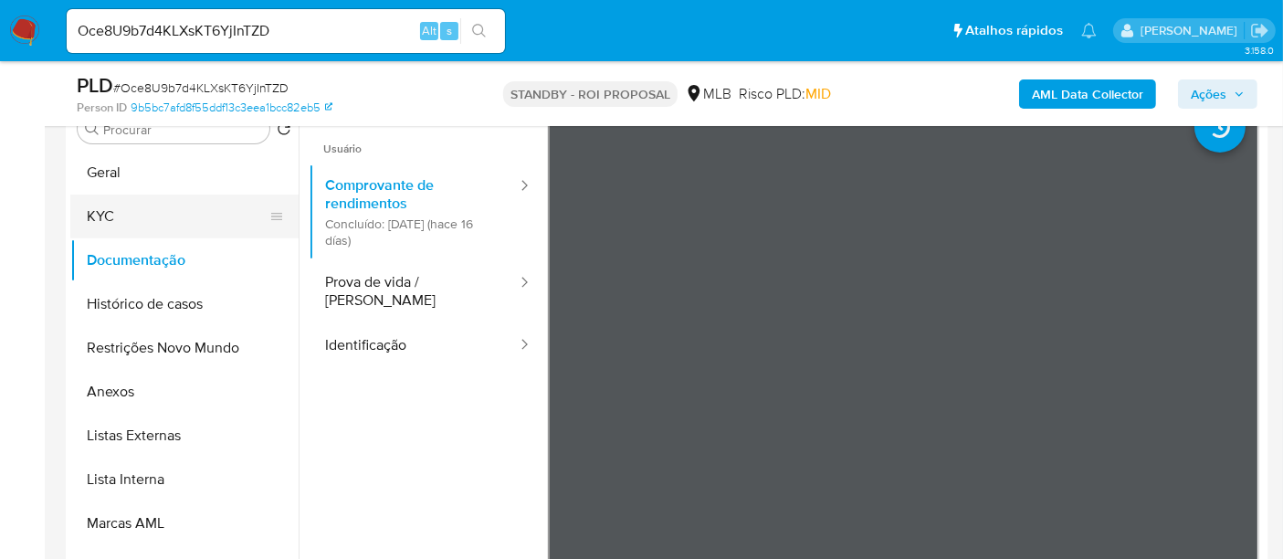
click at [82, 210] on button "KYC" at bounding box center [177, 217] width 214 height 44
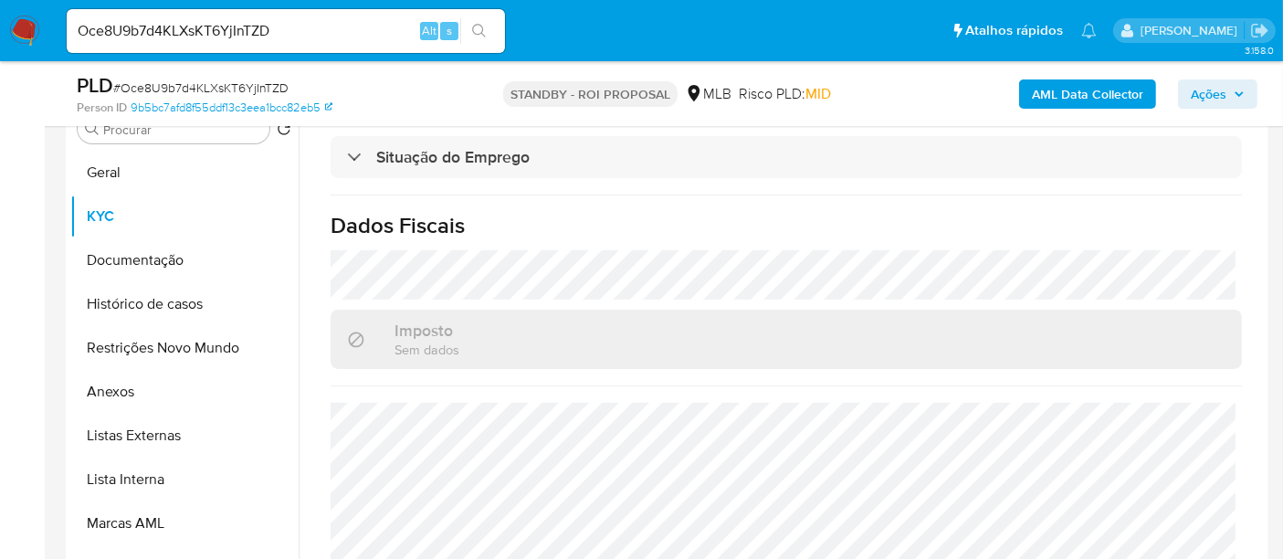
scroll to position [811, 0]
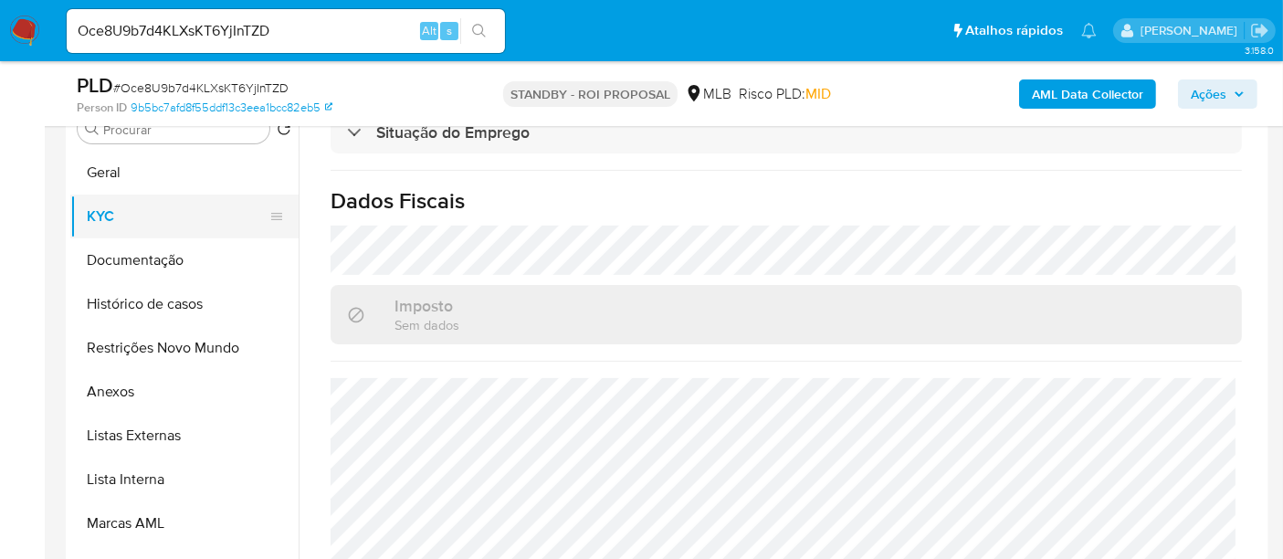
click at [103, 214] on button "KYC" at bounding box center [177, 217] width 214 height 44
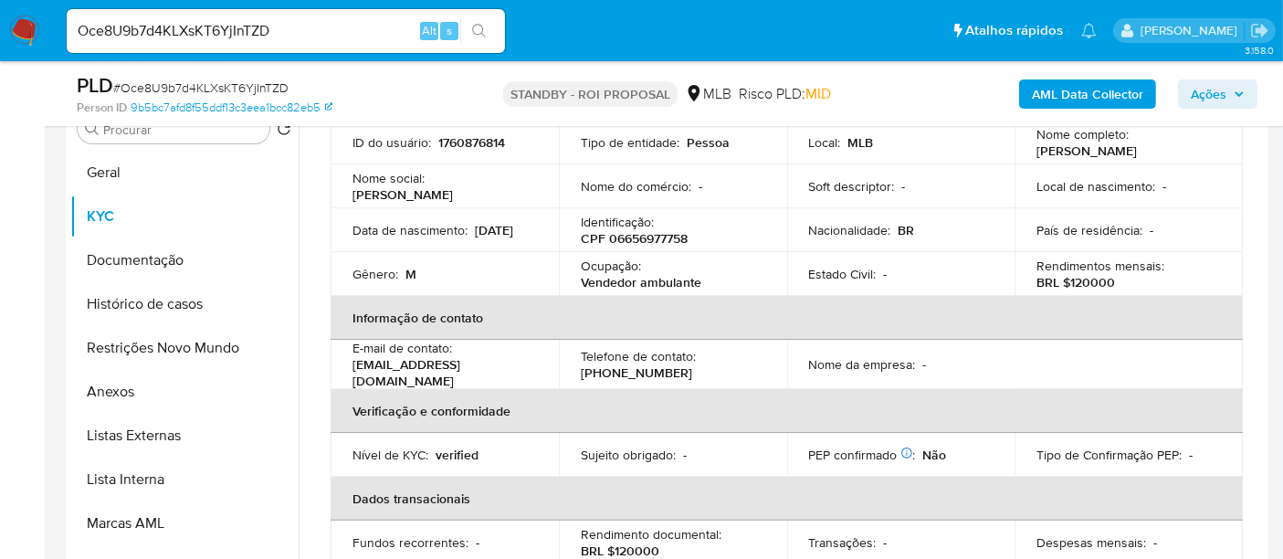
scroll to position [0, 0]
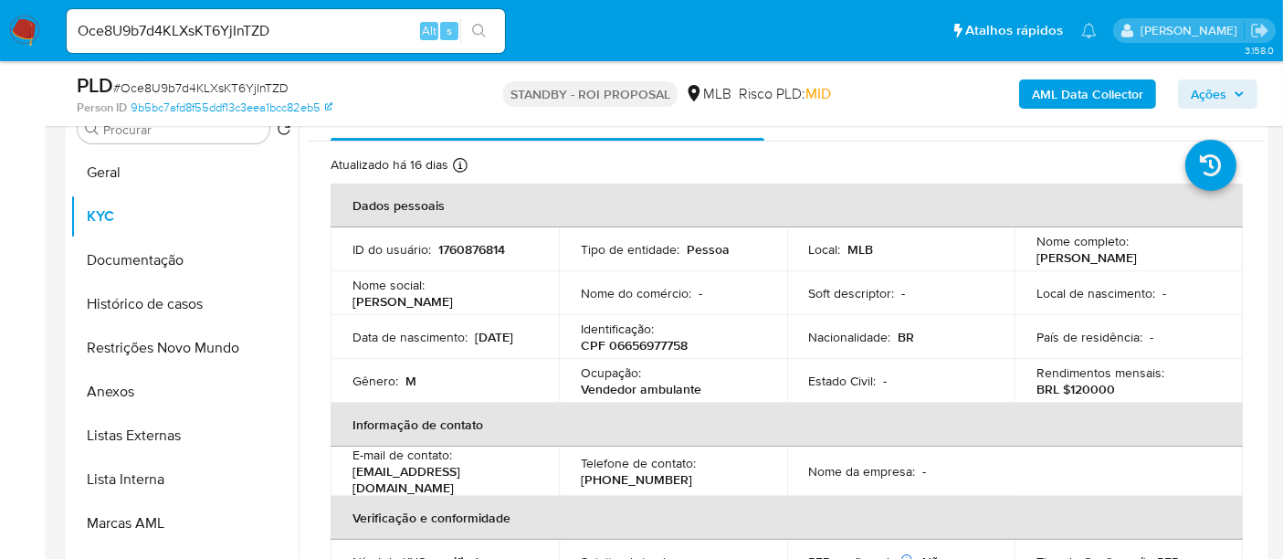
drag, startPoint x: 352, startPoint y: 343, endPoint x: 435, endPoint y: 345, distance: 83.2
click at [435, 345] on div "Data de nascimento : [DEMOGRAPHIC_DATA]" at bounding box center [445, 337] width 185 height 16
copy p "[DATE]"
drag, startPoint x: 298, startPoint y: 23, endPoint x: 0, endPoint y: 16, distance: 297.8
click at [0, 16] on nav "Pausado Ver notificaciones Oce8U9b7d4KLXsKT6YjInTZD Alt s Atalhos rápidos Presi…" at bounding box center [641, 30] width 1283 height 61
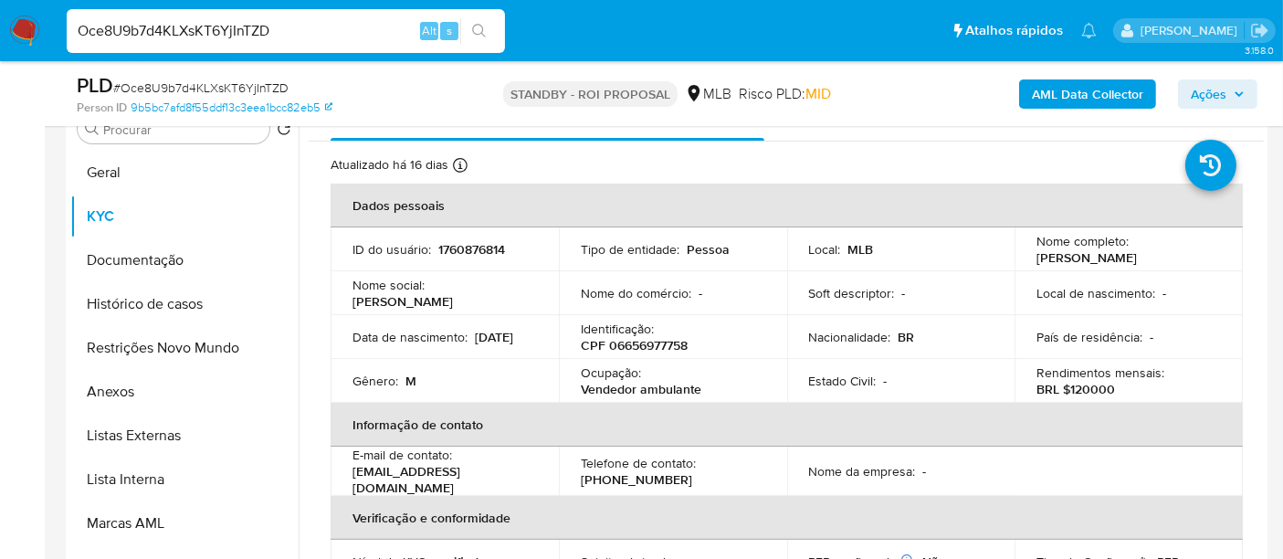
paste input "4CEVheVSEqarksVJ2p98XsdR"
type input "4CEVheVSEqarksVJ2p98XsdR"
click at [484, 29] on icon "search-icon" at bounding box center [479, 31] width 15 height 15
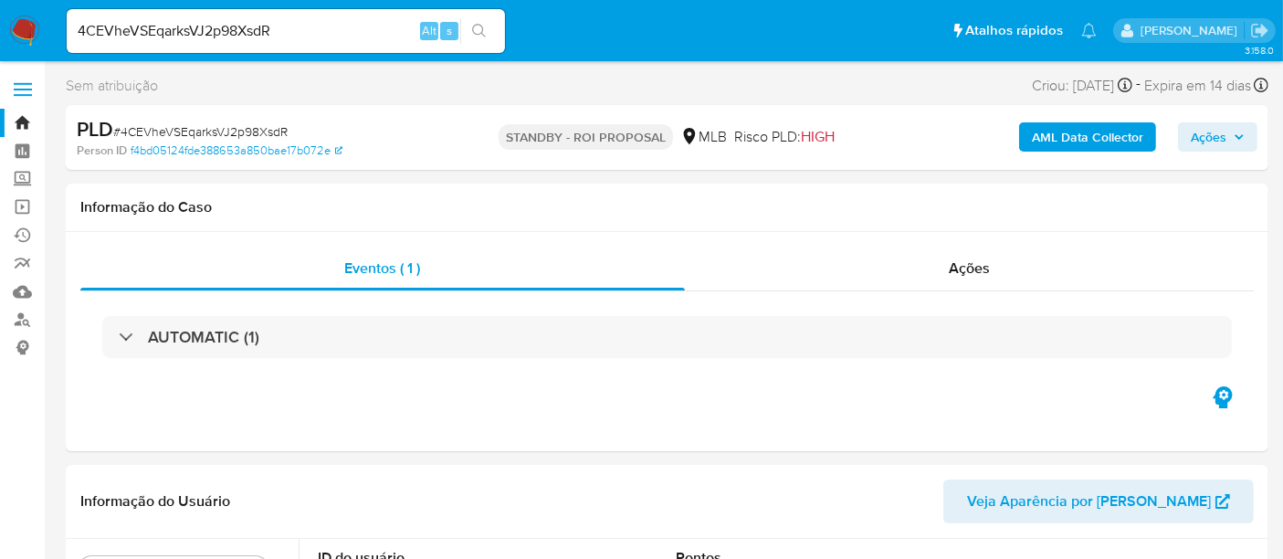
select select "10"
drag, startPoint x: 299, startPoint y: 26, endPoint x: 0, endPoint y: 27, distance: 298.7
click at [0, 27] on nav "Pausado Ver notificaciones 4CEVheVSEqarksVJ2p98XsdR Alt s Atalhos rápidos Presi…" at bounding box center [641, 30] width 1283 height 61
click at [475, 24] on icon "search-icon" at bounding box center [479, 31] width 15 height 15
click at [474, 25] on icon "search-icon" at bounding box center [479, 31] width 14 height 14
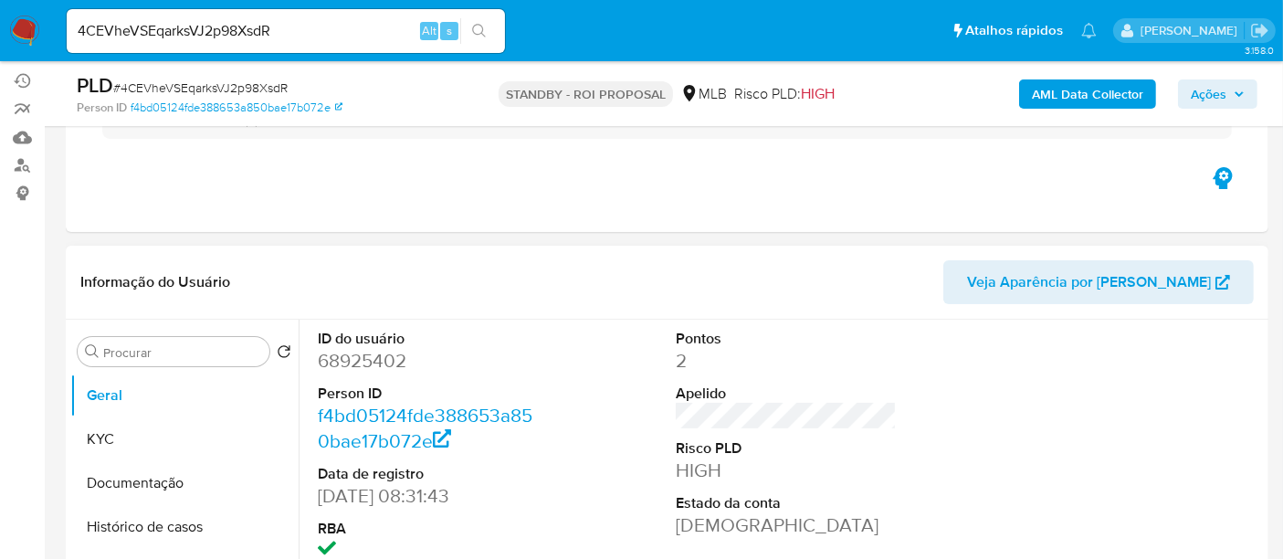
scroll to position [203, 0]
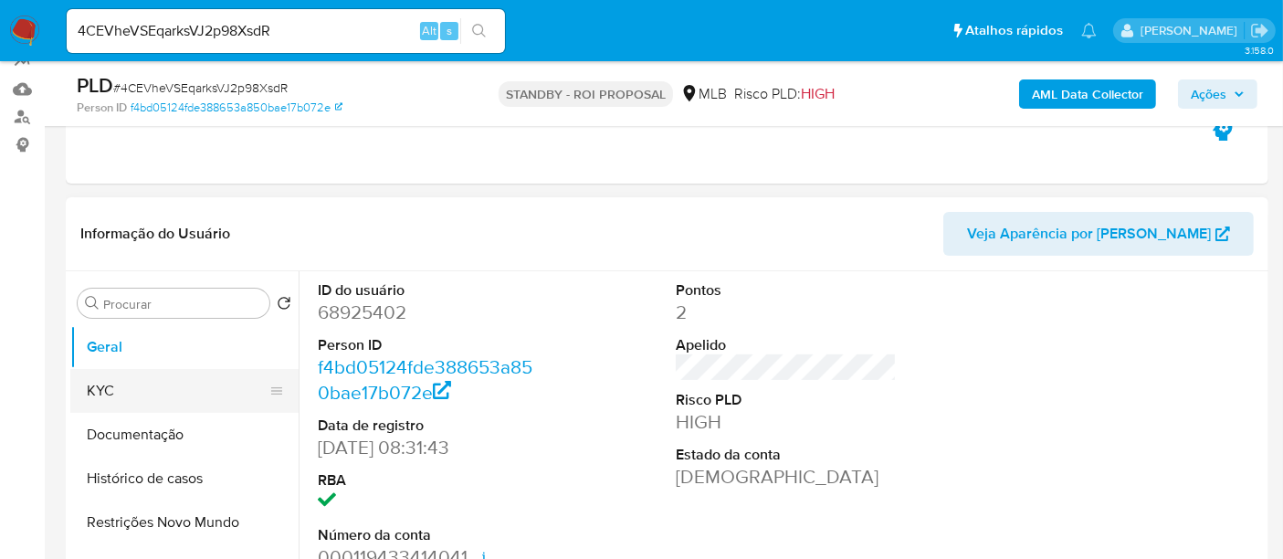
click at [102, 385] on button "KYC" at bounding box center [177, 391] width 214 height 44
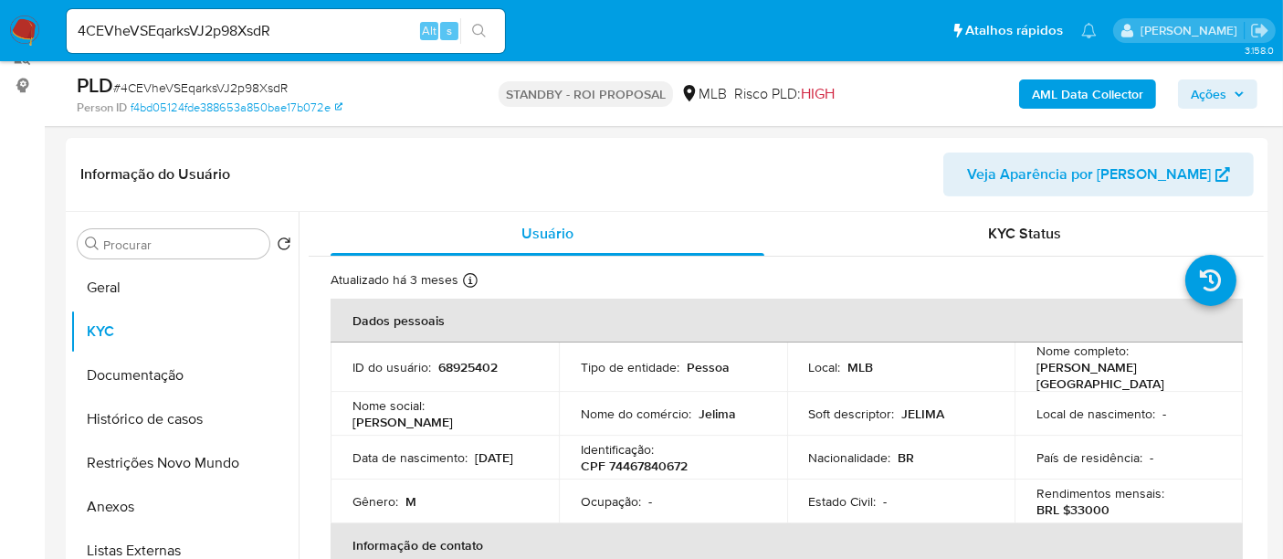
scroll to position [352, 0]
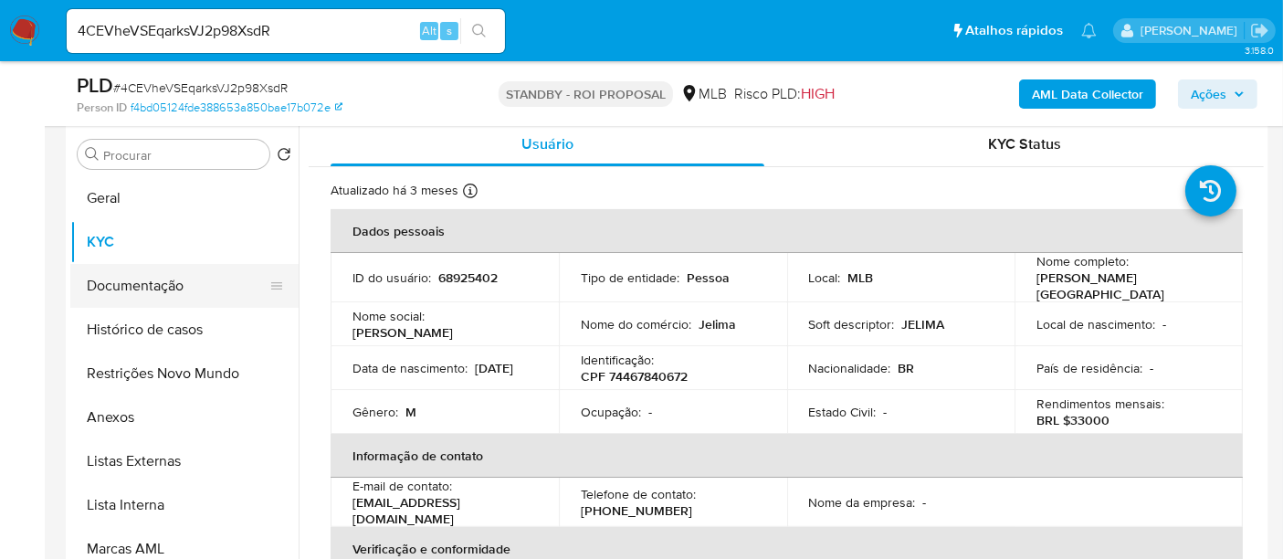
click at [135, 271] on button "Documentação" at bounding box center [177, 286] width 214 height 44
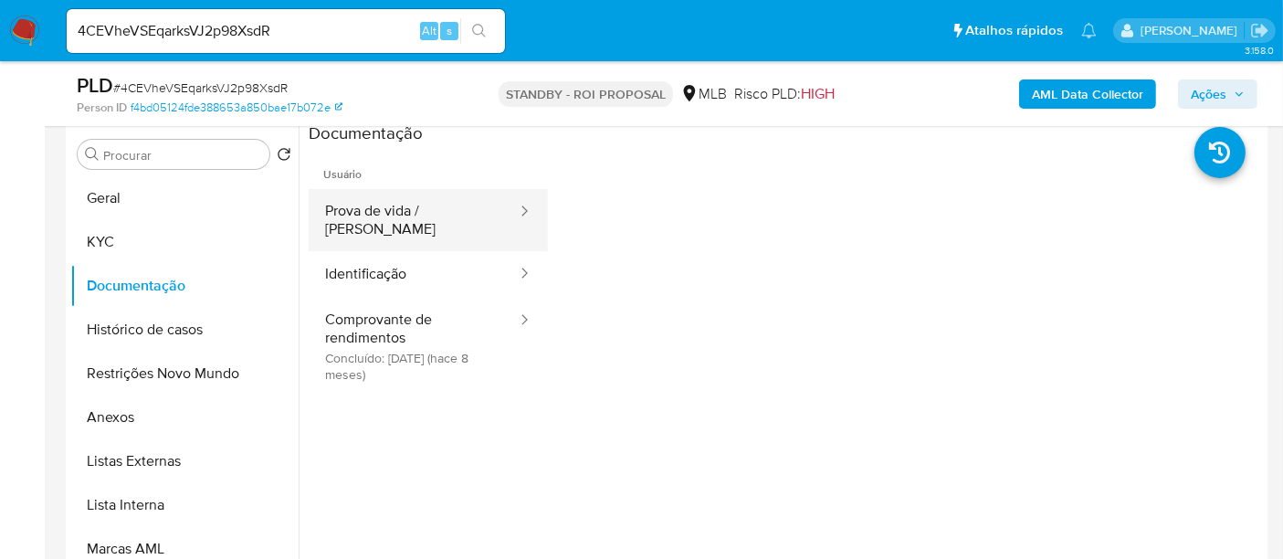
click at [397, 201] on button "Prova de vida / [PERSON_NAME]" at bounding box center [414, 220] width 210 height 62
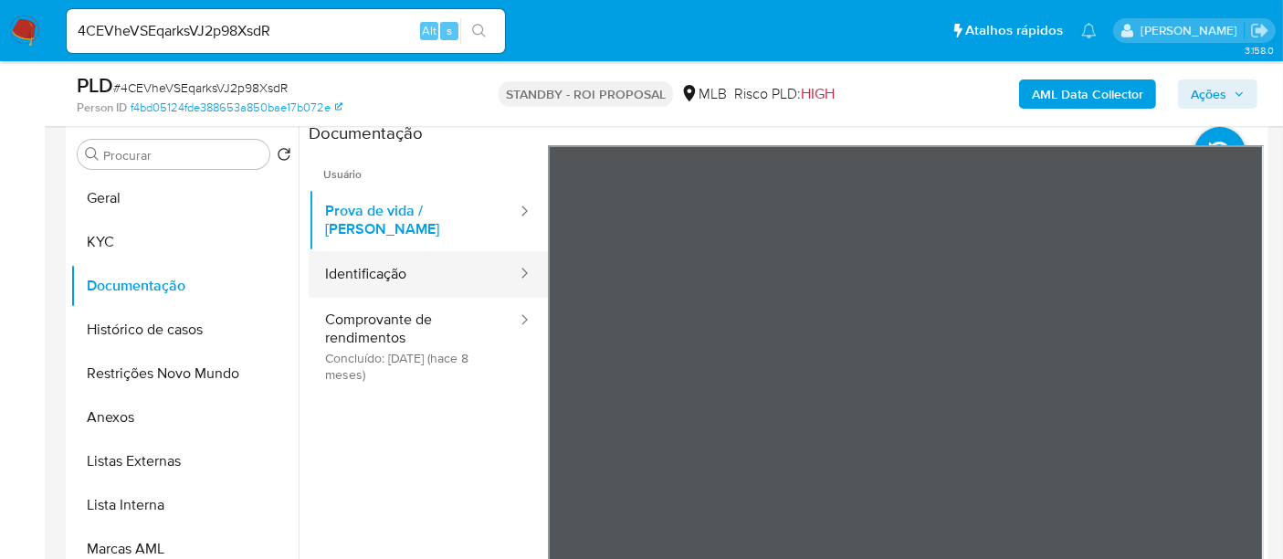
click at [385, 259] on button "Identificação" at bounding box center [414, 274] width 210 height 47
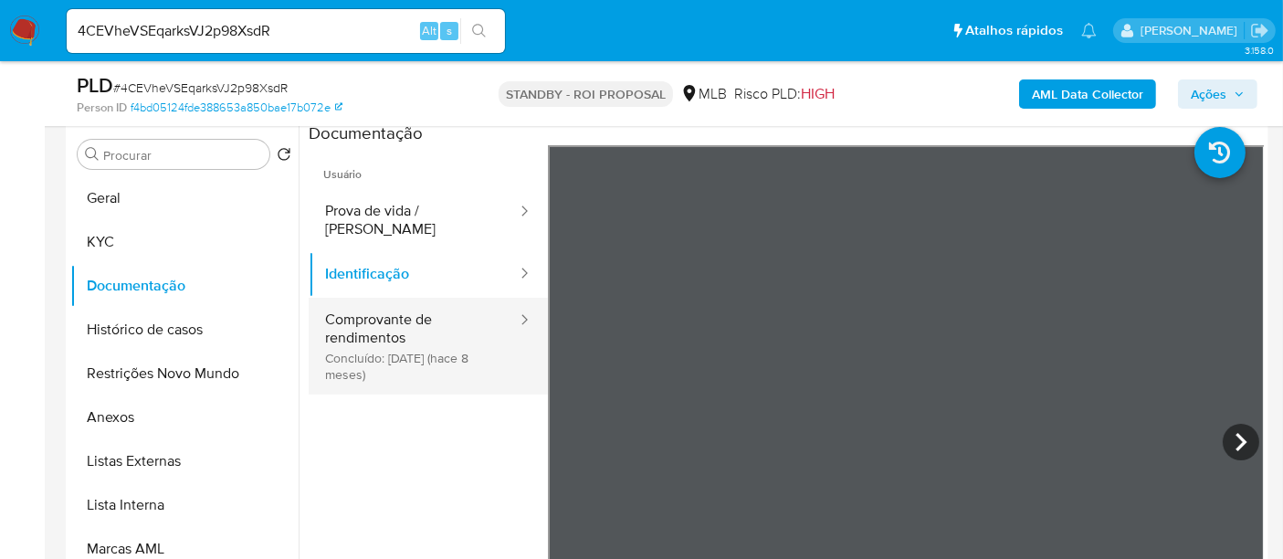
click at [353, 313] on button "Comprovante de rendimentos Concluído: [DATE] (hace 8 meses)" at bounding box center [414, 346] width 210 height 97
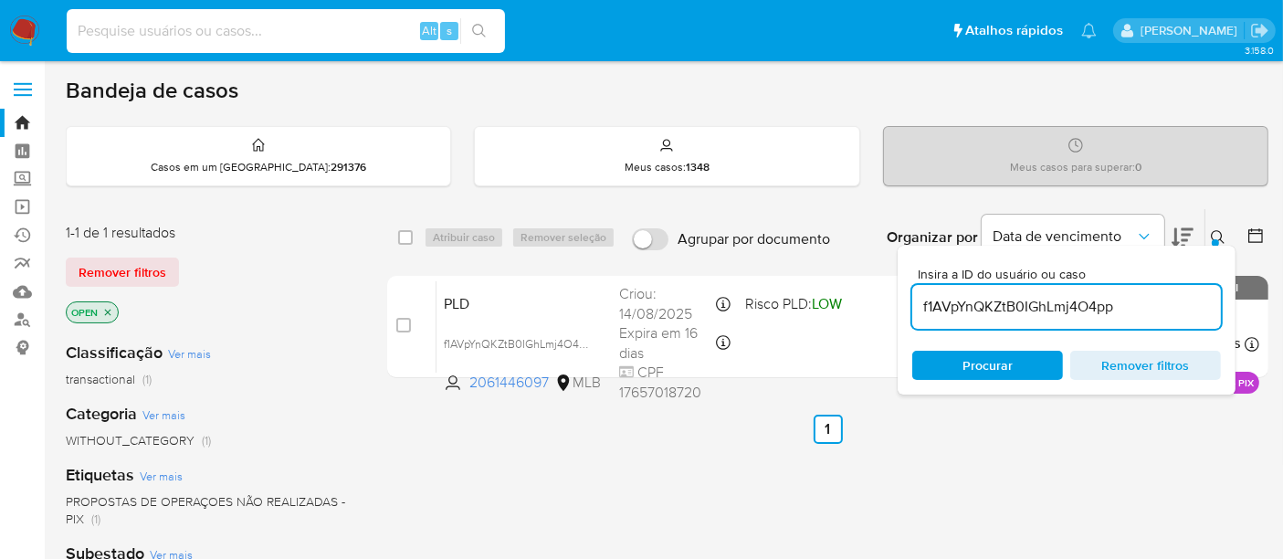
click at [151, 25] on input at bounding box center [286, 31] width 438 height 24
paste input "1566270991"
type input "1566270991"
click at [477, 30] on icon "search-icon" at bounding box center [479, 31] width 15 height 15
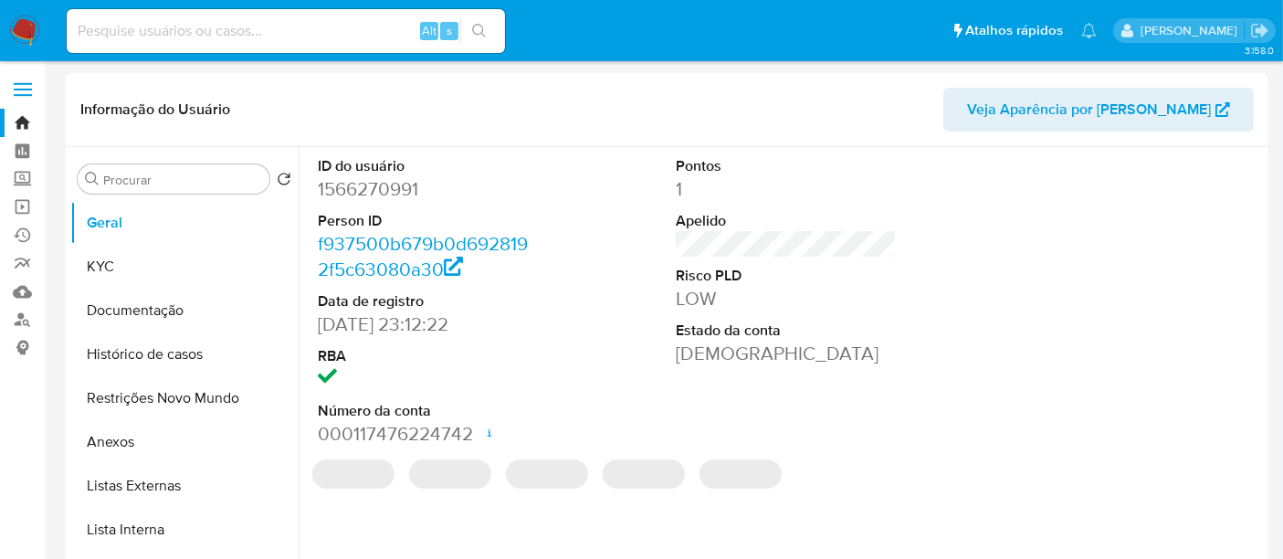
select select "10"
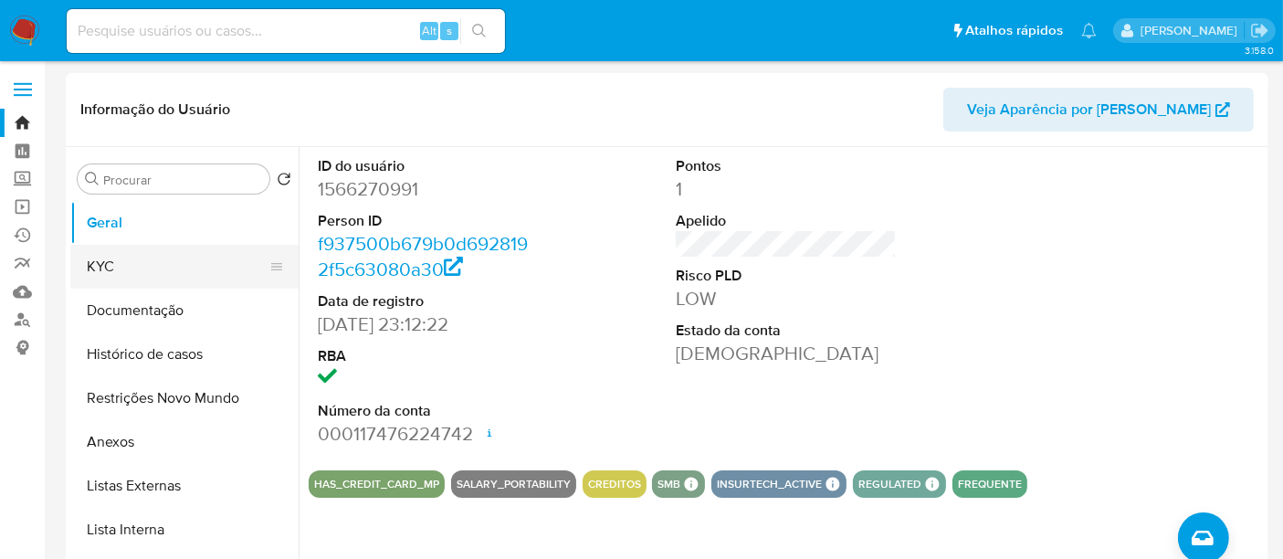
click at [128, 262] on button "KYC" at bounding box center [177, 267] width 214 height 44
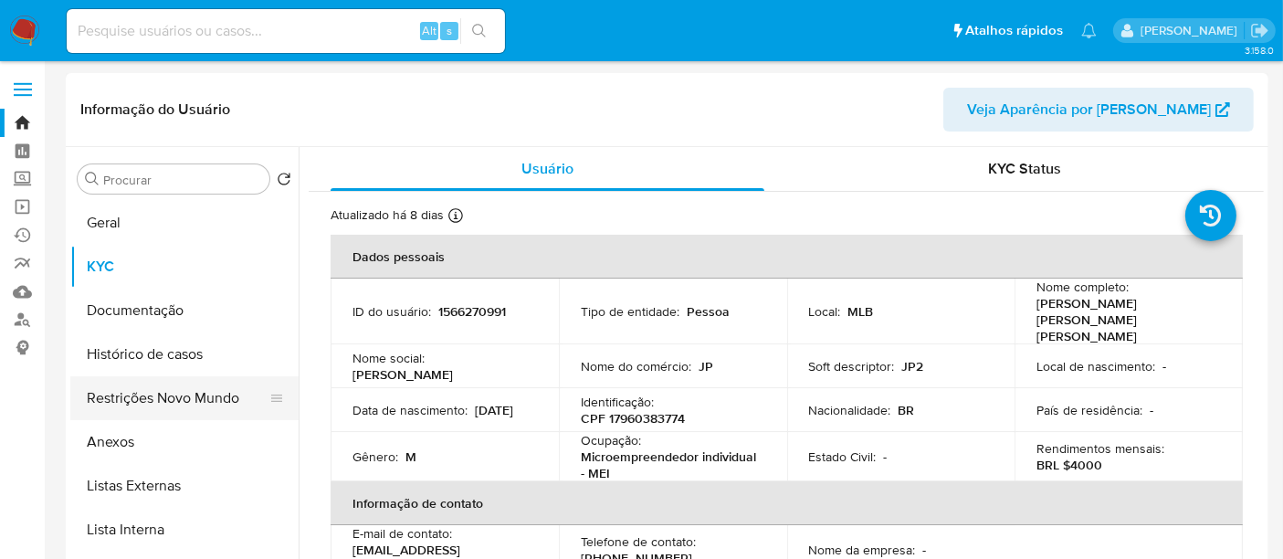
click at [151, 396] on button "Restrições Novo Mundo" at bounding box center [177, 398] width 214 height 44
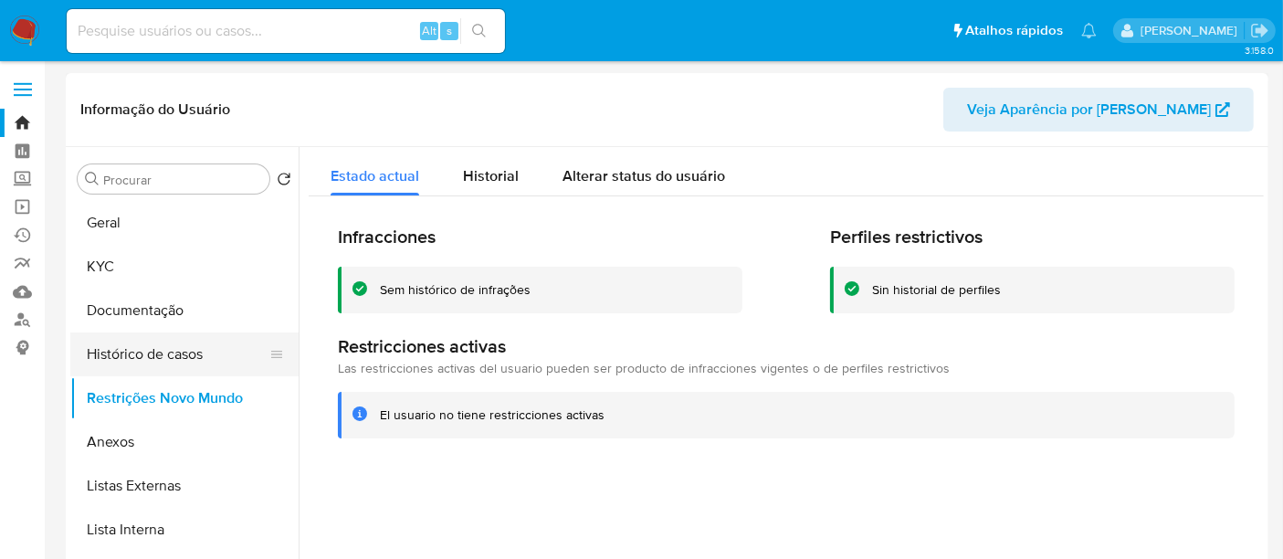
click at [151, 352] on button "Histórico de casos" at bounding box center [177, 354] width 214 height 44
